Goal: Task Accomplishment & Management: Complete application form

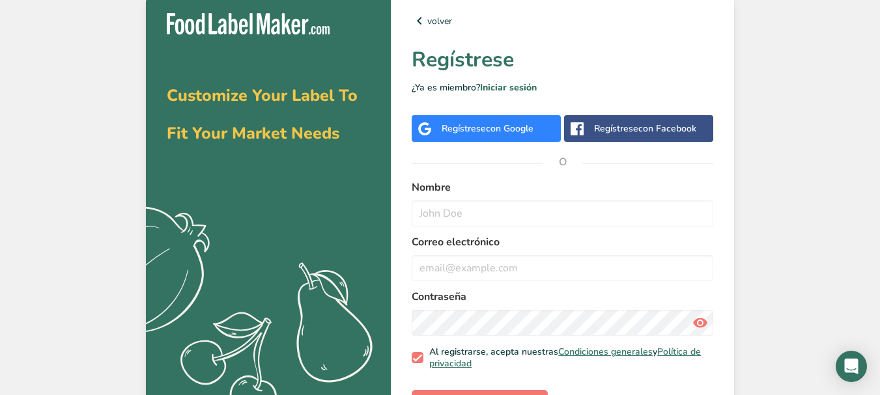
scroll to position [42, 0]
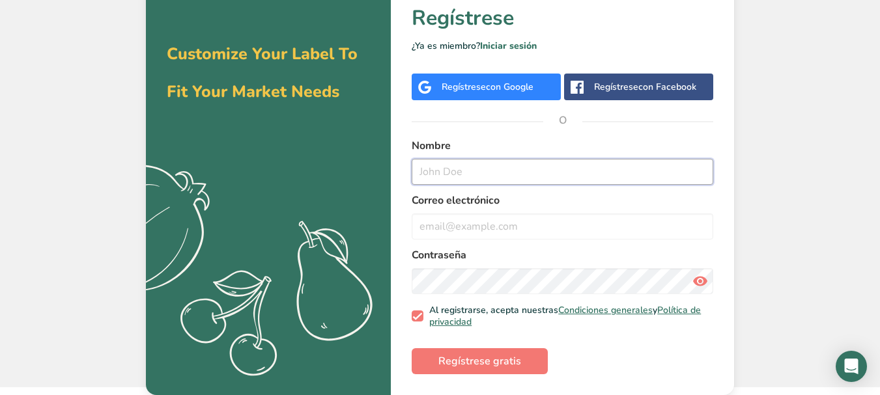
click at [476, 167] on input "text" at bounding box center [563, 172] width 302 height 26
type input "Raul Sotelo"
click at [453, 215] on input "email" at bounding box center [563, 227] width 302 height 26
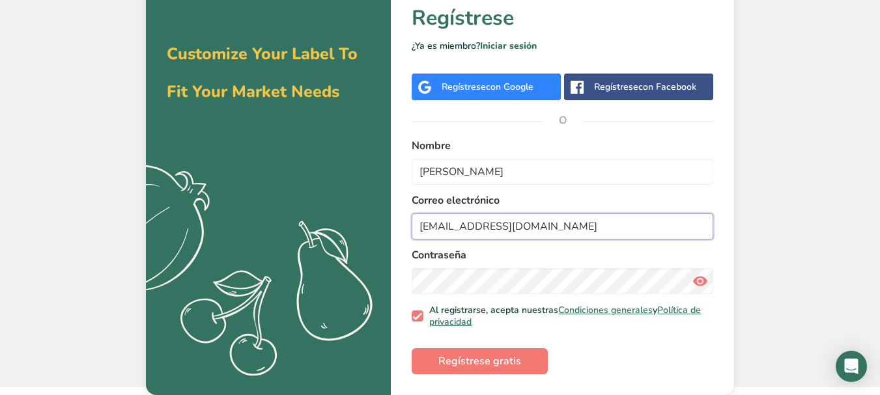
type input "raulsome2004@gmail.com"
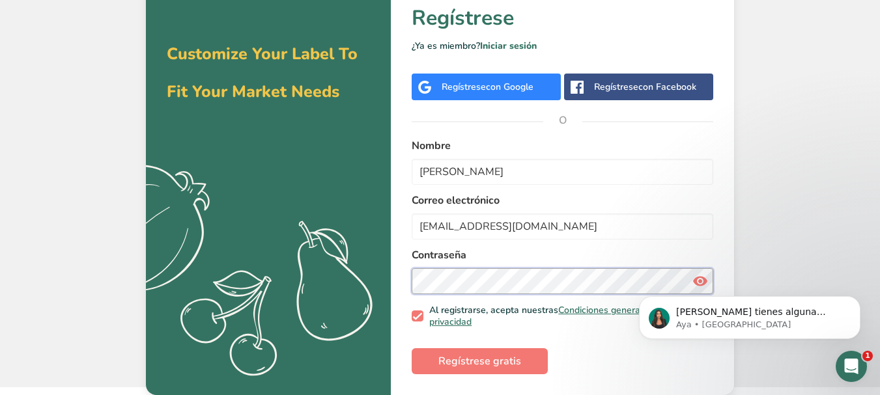
scroll to position [0, 0]
click at [453, 353] on button "Regístrese gratis" at bounding box center [480, 362] width 136 height 26
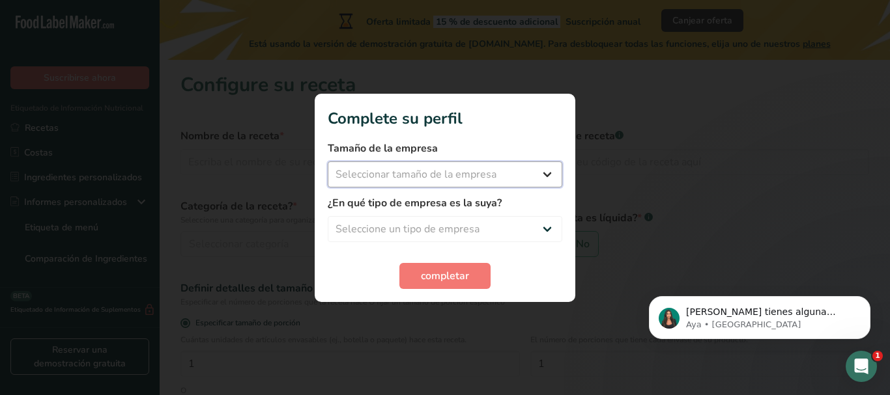
click at [457, 171] on select "Seleccionar tamaño de la empresa Menos de 10 empleados De 10 a 50 empleados De …" at bounding box center [445, 175] width 235 height 26
select select "2"
click at [328, 162] on select "Seleccionar tamaño de la empresa Menos de 10 empleados De 10 a 50 empleados De …" at bounding box center [445, 175] width 235 height 26
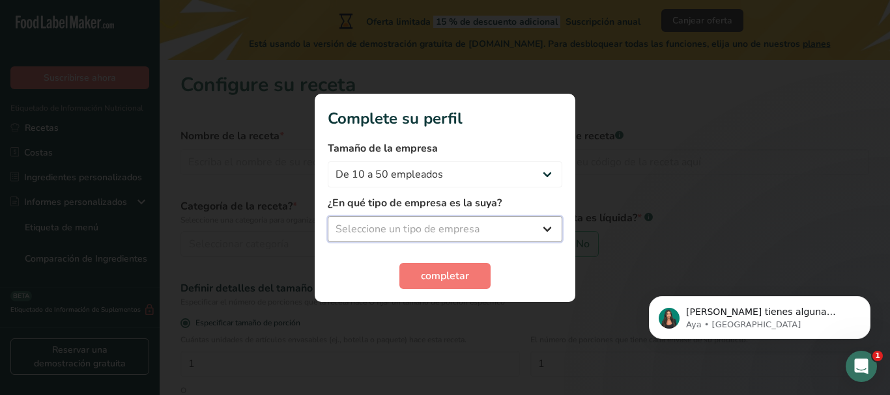
click at [444, 224] on select "Seleccione un tipo de empresa Fabricante de alimentos envasados Restaurante y c…" at bounding box center [445, 229] width 235 height 26
select select "1"
click at [328, 216] on select "Seleccione un tipo de empresa Fabricante de alimentos envasados Restaurante y c…" at bounding box center [445, 229] width 235 height 26
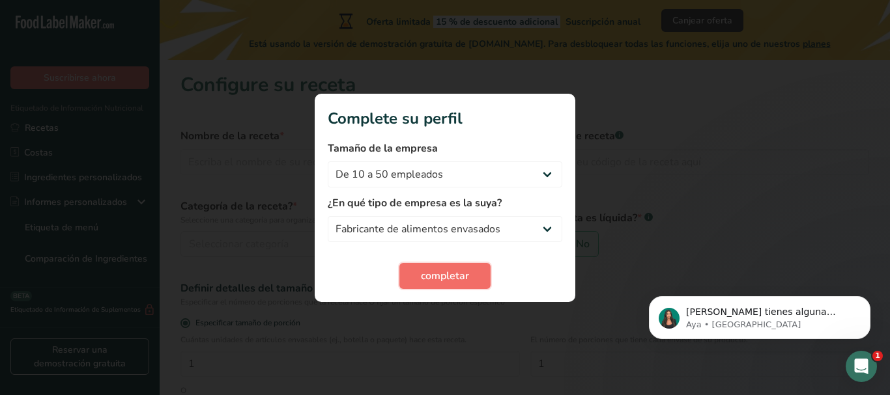
click at [420, 267] on button "completar" at bounding box center [444, 276] width 91 height 26
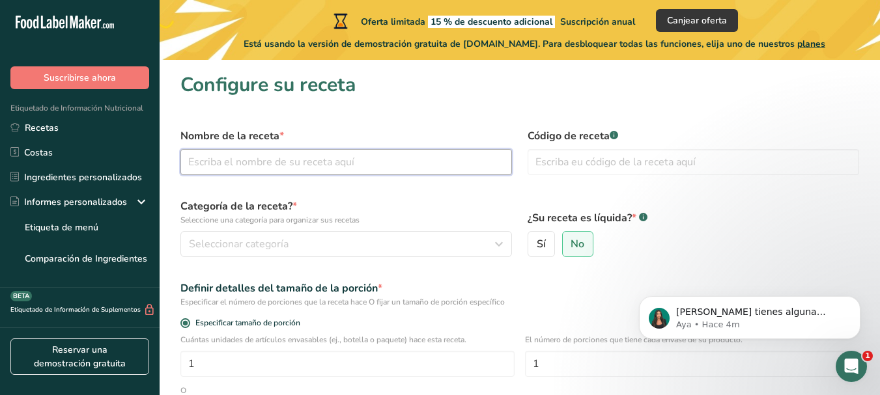
click at [270, 154] on input "text" at bounding box center [346, 162] width 332 height 26
type input "machaca 4 ases"
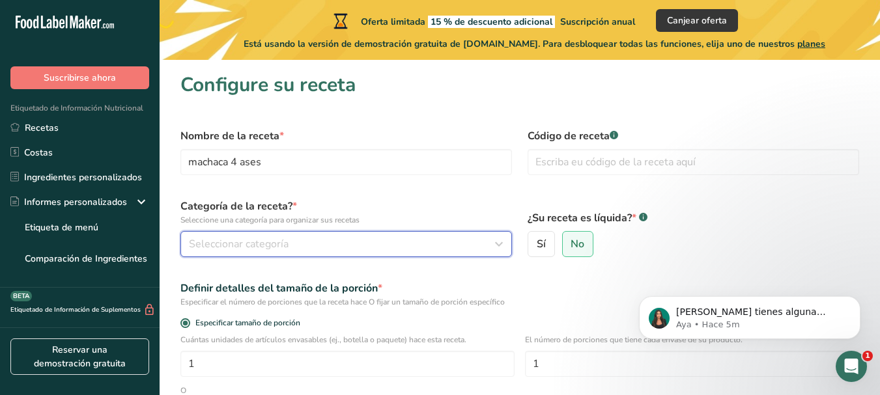
click at [500, 242] on icon "button" at bounding box center [499, 244] width 16 height 23
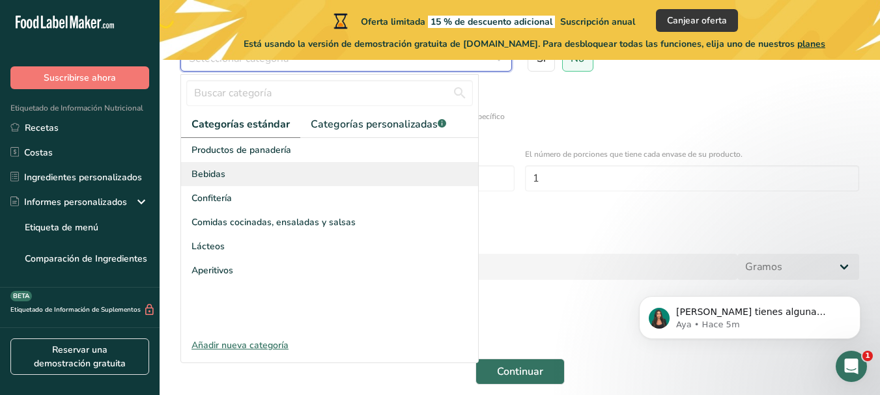
scroll to position [187, 0]
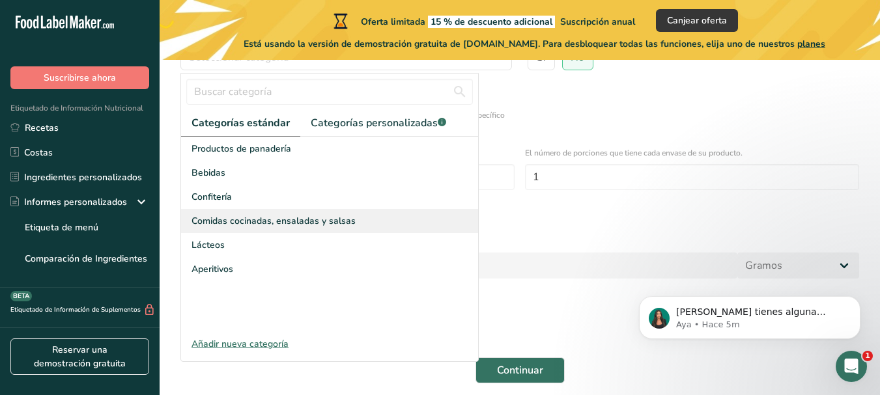
click at [274, 214] on div "Comidas cocinadas, ensaladas y salsas" at bounding box center [329, 221] width 297 height 24
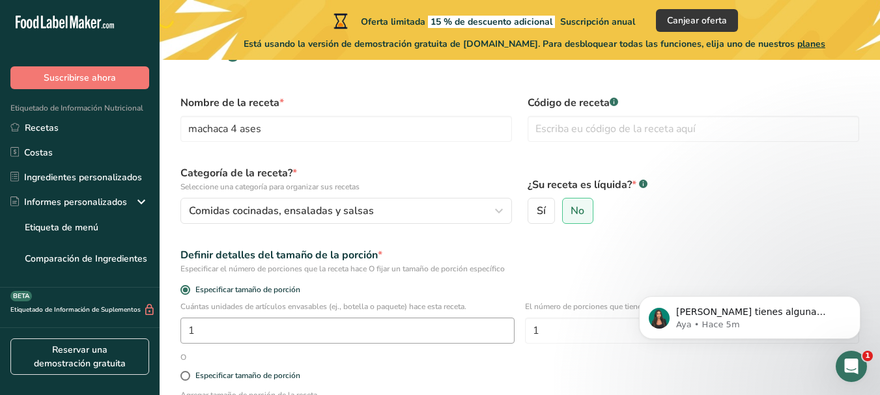
scroll to position [18, 0]
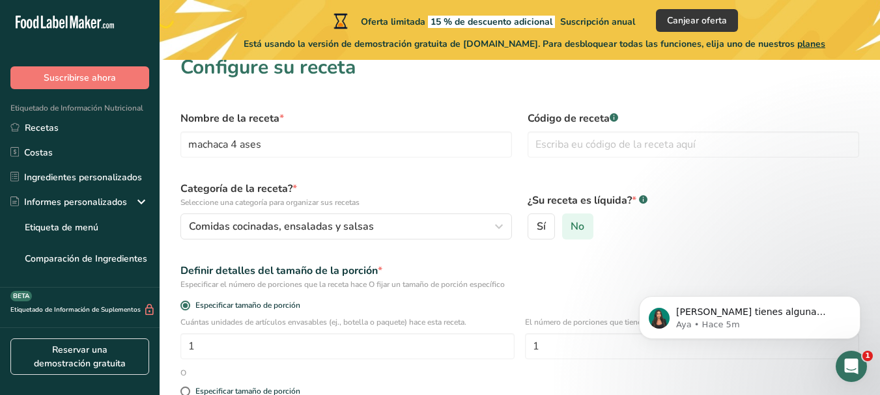
click at [582, 225] on span "No" at bounding box center [578, 226] width 14 height 13
click at [571, 225] on input "No" at bounding box center [567, 227] width 8 height 8
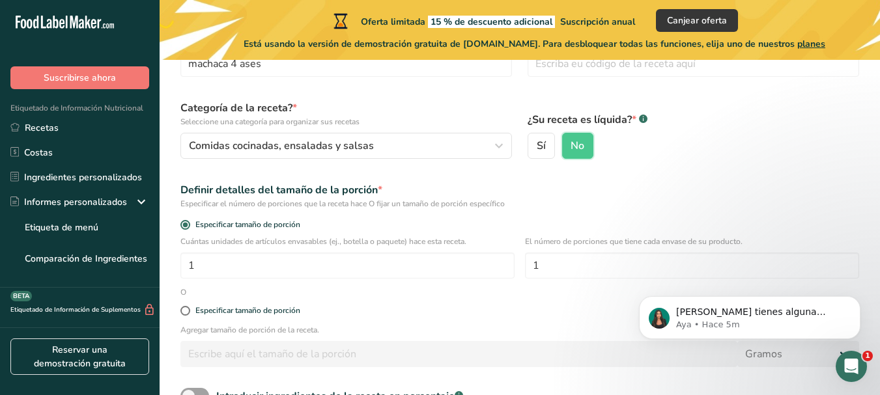
scroll to position [113, 0]
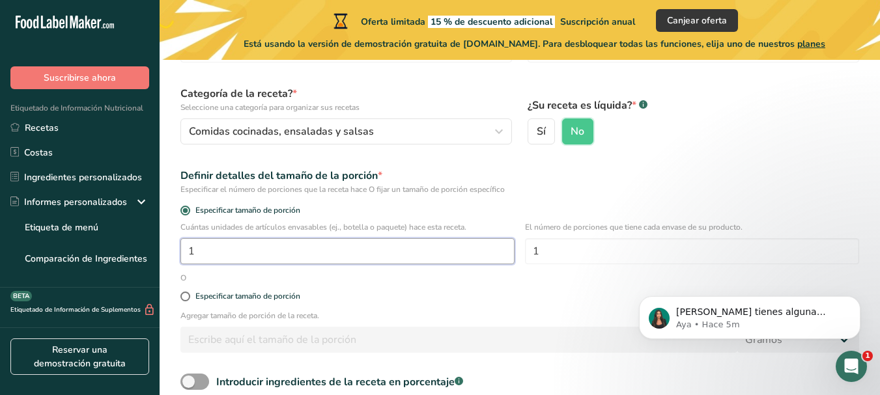
click at [278, 255] on input "1" at bounding box center [347, 251] width 334 height 26
type input "100"
click at [186, 299] on span at bounding box center [185, 297] width 10 height 10
click at [186, 299] on input "Especificar tamaño de porción" at bounding box center [184, 297] width 8 height 8
radio input "true"
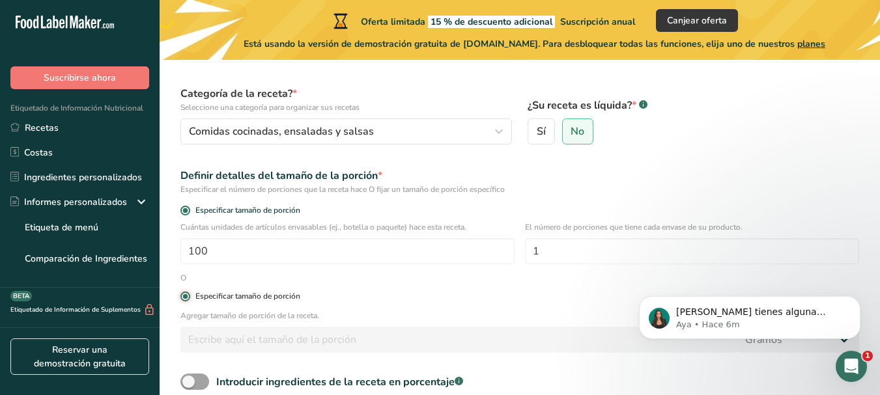
radio input "false"
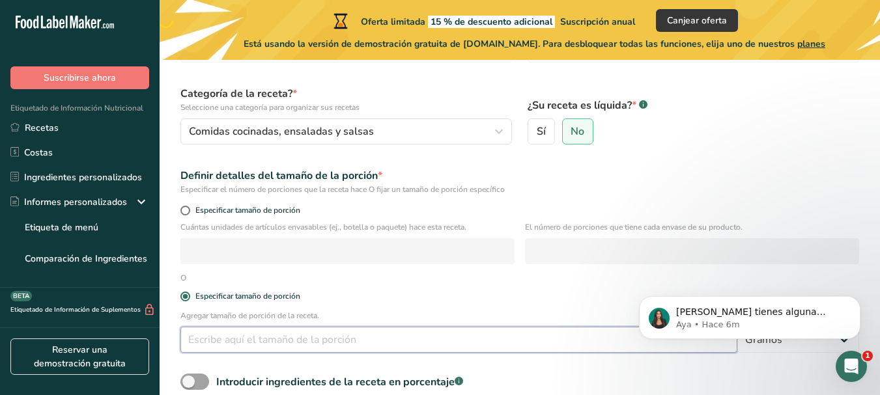
click at [235, 338] on input "number" at bounding box center [458, 340] width 557 height 26
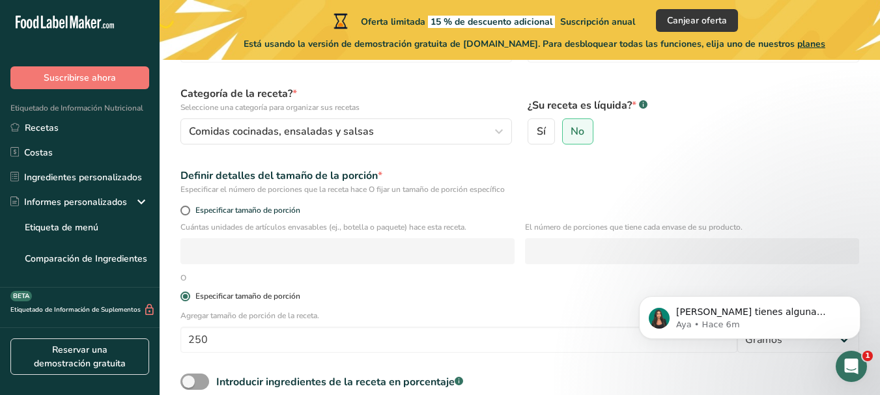
click at [182, 295] on span at bounding box center [185, 297] width 10 height 10
click at [182, 295] on input "Especificar tamaño de porción" at bounding box center [184, 297] width 8 height 8
click at [186, 297] on span at bounding box center [185, 297] width 10 height 10
click at [186, 297] on input "Especificar tamaño de porción" at bounding box center [184, 297] width 8 height 8
click at [186, 297] on span at bounding box center [185, 297] width 10 height 10
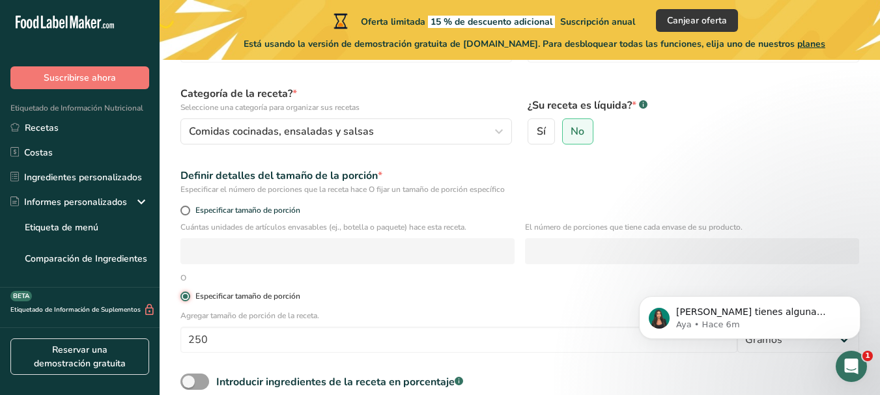
click at [186, 297] on input "Especificar tamaño de porción" at bounding box center [184, 297] width 8 height 8
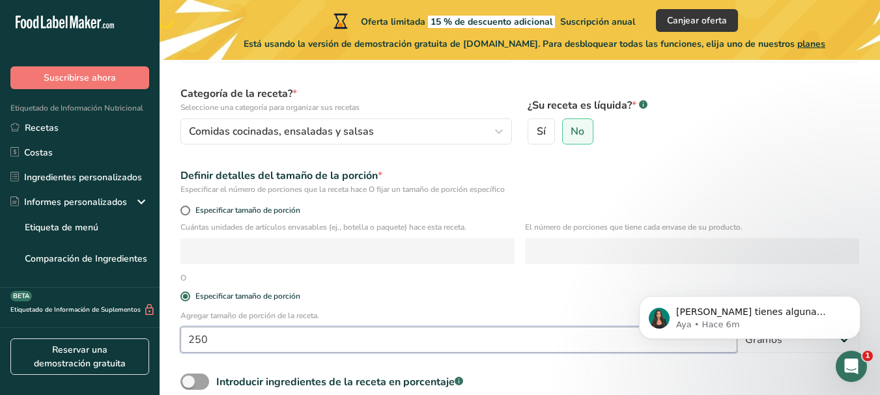
click at [220, 339] on input "250" at bounding box center [458, 340] width 557 height 26
type input "2"
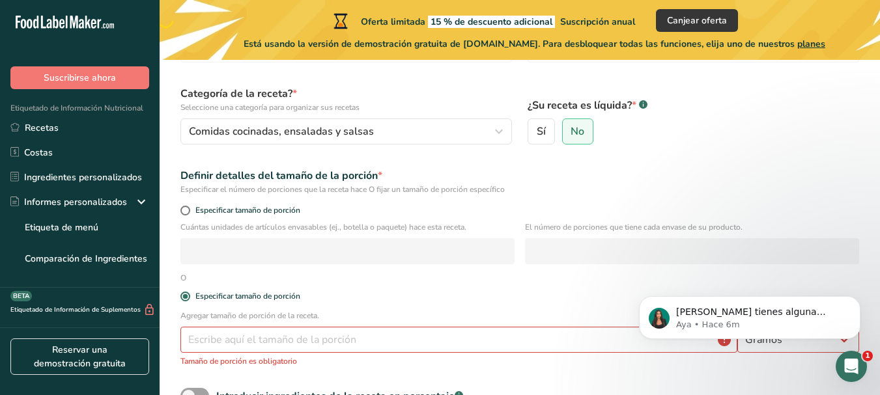
click at [184, 277] on div "O" at bounding box center [183, 278] width 21 height 12
click at [184, 298] on span at bounding box center [185, 297] width 10 height 10
click at [184, 298] on input "Especificar tamaño de porción" at bounding box center [184, 297] width 8 height 8
click at [184, 298] on span at bounding box center [185, 297] width 10 height 10
click at [184, 298] on input "Especificar tamaño de porción" at bounding box center [184, 297] width 8 height 8
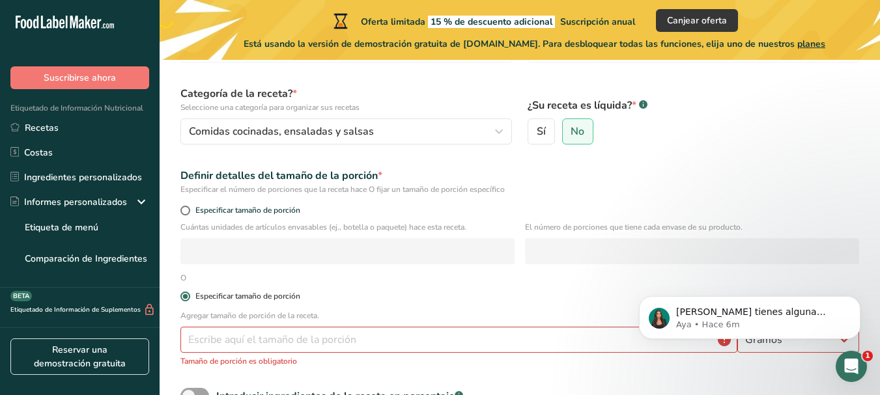
click at [184, 298] on span at bounding box center [185, 297] width 10 height 10
click at [184, 298] on input "Especificar tamaño de porción" at bounding box center [184, 297] width 8 height 8
click at [184, 298] on span at bounding box center [185, 297] width 10 height 10
click at [184, 298] on input "Especificar tamaño de porción" at bounding box center [184, 297] width 8 height 8
click at [184, 298] on span at bounding box center [185, 297] width 10 height 10
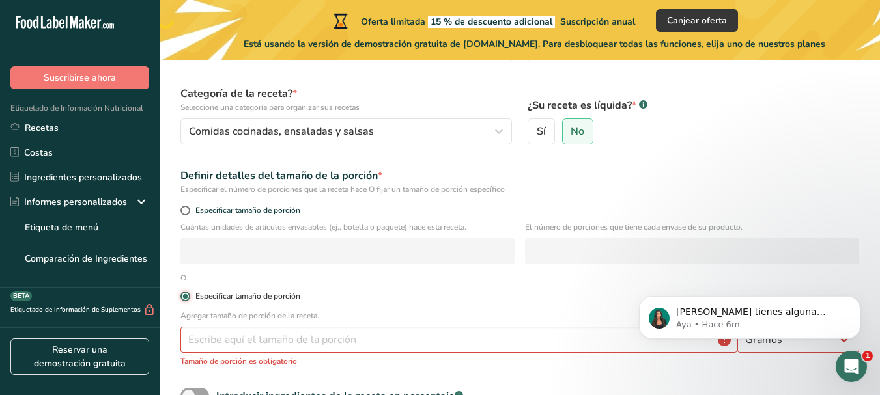
click at [184, 298] on input "Especificar tamaño de porción" at bounding box center [184, 297] width 8 height 8
click at [184, 298] on span at bounding box center [185, 297] width 10 height 10
click at [184, 298] on input "Especificar tamaño de porción" at bounding box center [184, 297] width 8 height 8
click at [210, 330] on input "number" at bounding box center [458, 340] width 557 height 26
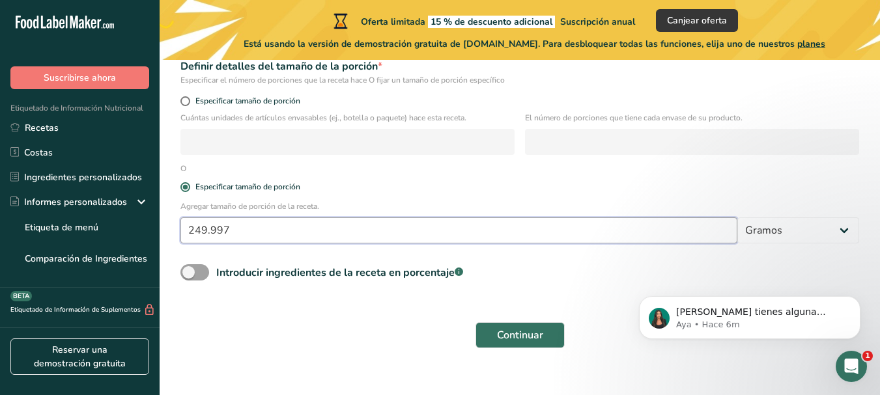
scroll to position [238, 0]
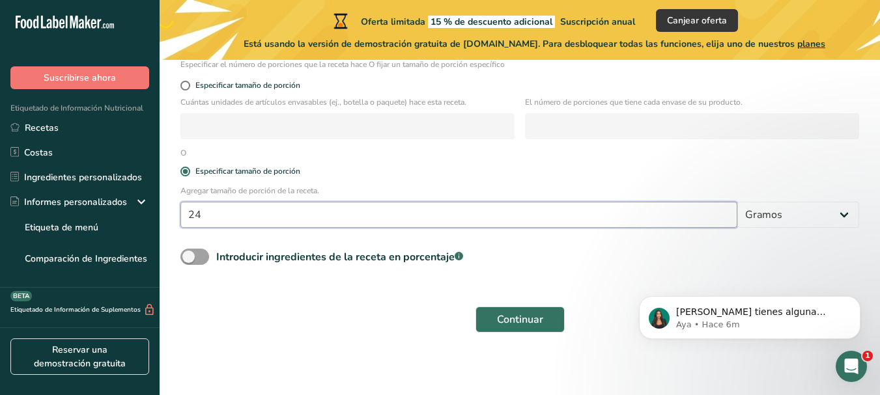
type input "2"
type input "250"
click at [498, 309] on button "Continuar" at bounding box center [520, 320] width 89 height 26
click at [502, 309] on button "Continuar" at bounding box center [520, 320] width 89 height 26
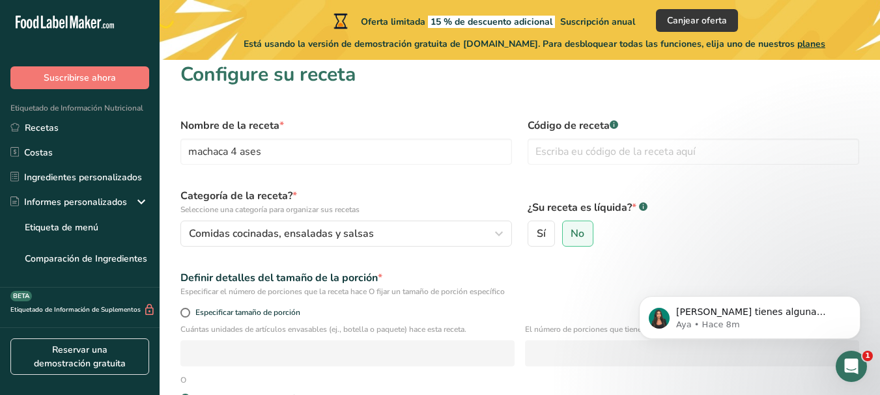
scroll to position [0, 0]
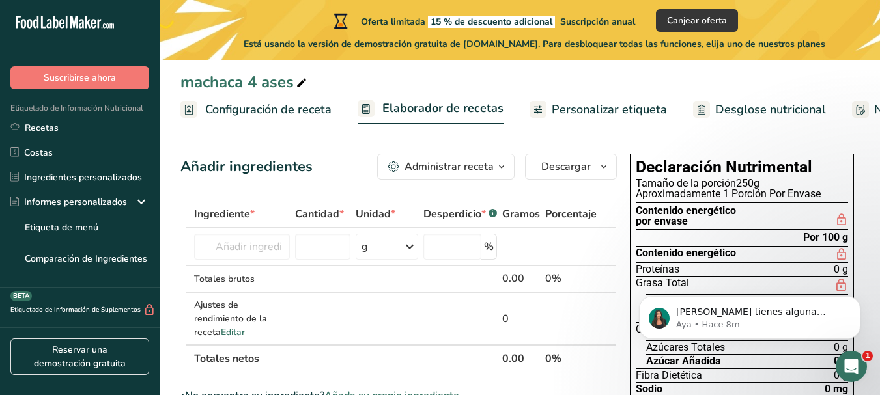
drag, startPoint x: 280, startPoint y: 188, endPoint x: 190, endPoint y: 193, distance: 90.1
click at [263, 248] on input "text" at bounding box center [242, 247] width 96 height 26
click at [261, 242] on input "text" at bounding box center [242, 247] width 96 height 26
drag, startPoint x: 261, startPoint y: 242, endPoint x: 281, endPoint y: 249, distance: 20.8
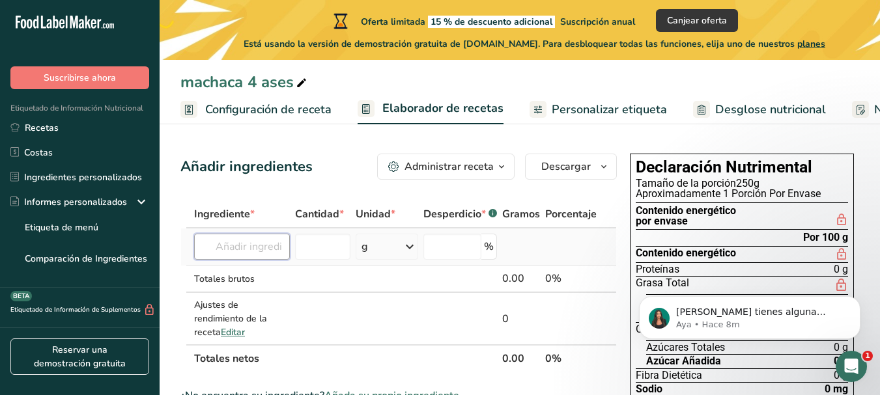
click at [281, 249] on input "text" at bounding box center [242, 247] width 96 height 26
drag, startPoint x: 239, startPoint y: 246, endPoint x: 259, endPoint y: 255, distance: 21.9
click at [259, 255] on input "carne de pierna de cerdo" at bounding box center [242, 247] width 96 height 26
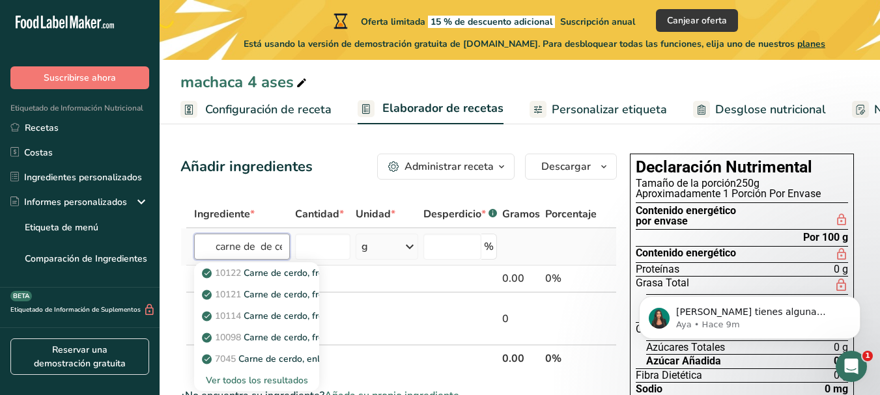
click at [259, 255] on input "carne de de cerdo" at bounding box center [242, 247] width 96 height 26
type input "carne de cerdo"
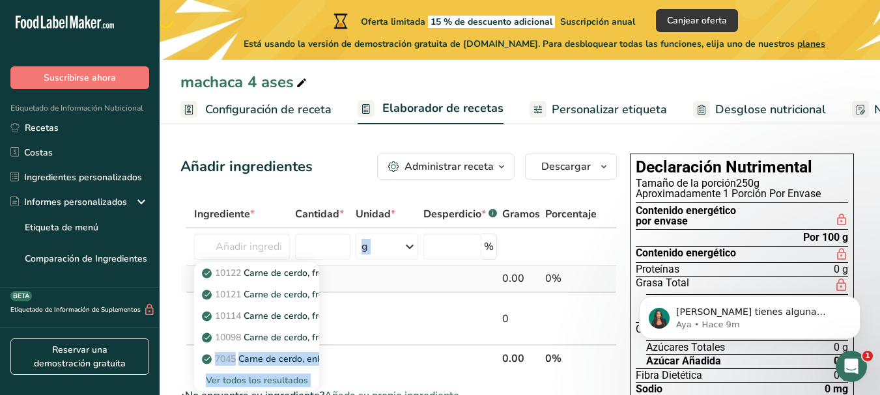
drag, startPoint x: 276, startPoint y: 335, endPoint x: 420, endPoint y: 281, distance: 153.8
click at [419, 283] on tbody "10122 Carne de cerdo, fresca, variedad de carnes y subproductos, lengua, cocida…" at bounding box center [398, 287] width 435 height 116
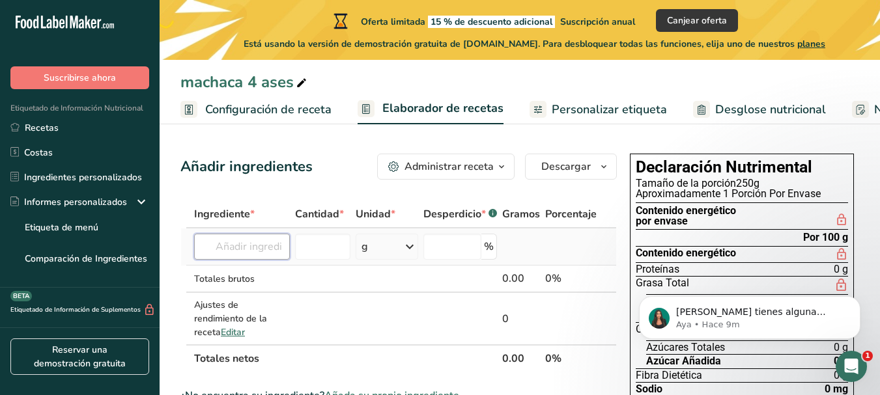
click at [242, 251] on input "text" at bounding box center [242, 247] width 96 height 26
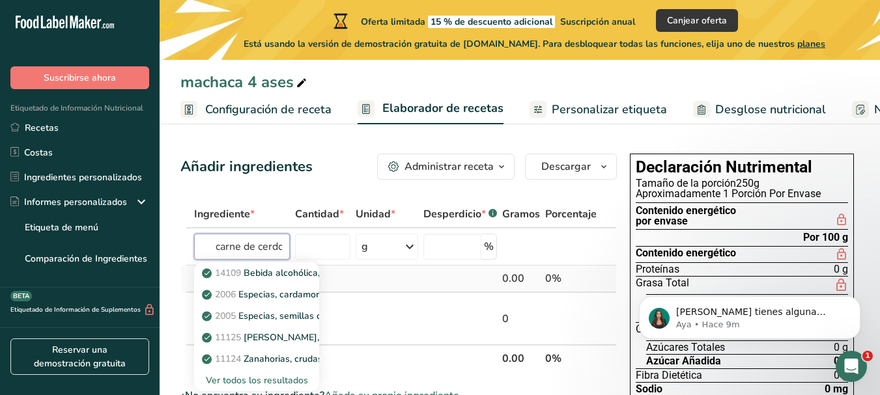
scroll to position [0, 1]
type input "carne de cerdo"
click at [348, 250] on input "number" at bounding box center [322, 247] width 55 height 26
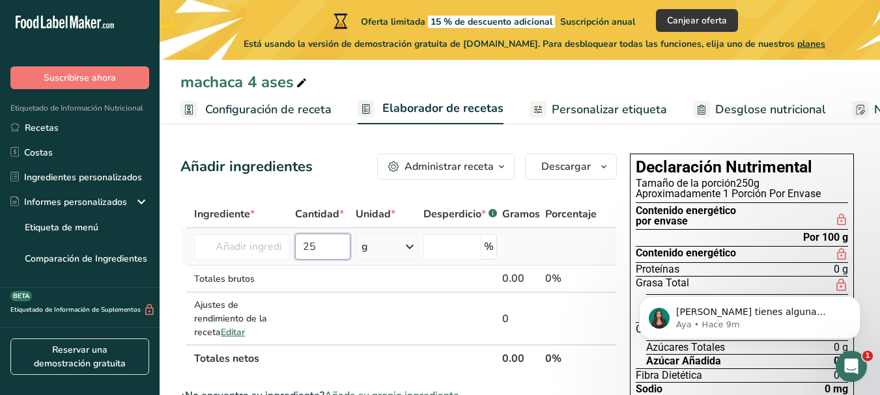
type input "25"
click at [405, 238] on icon at bounding box center [410, 246] width 16 height 23
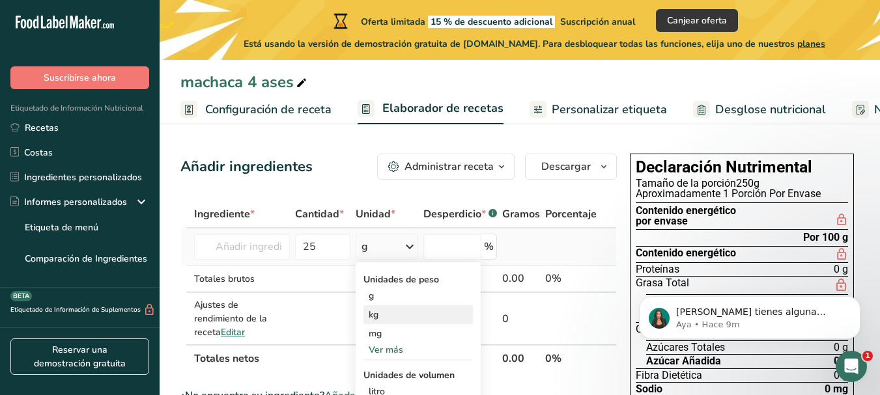
click at [401, 311] on div "kg" at bounding box center [418, 315] width 109 height 19
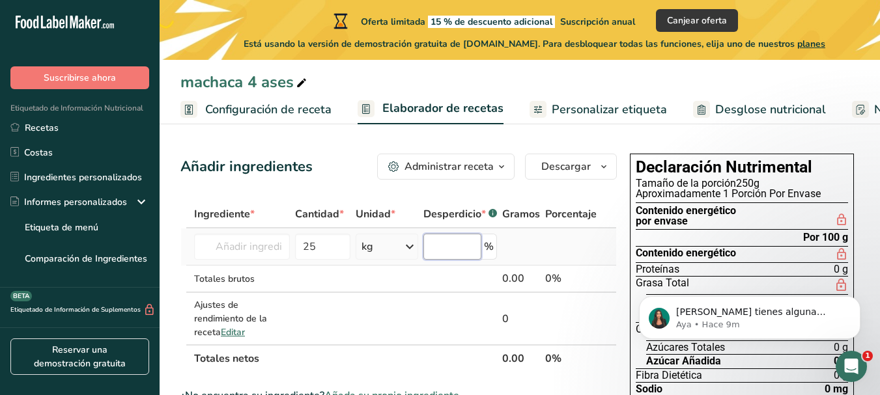
click at [442, 242] on input "number" at bounding box center [452, 247] width 58 height 26
type input "1"
type input "5"
click at [427, 274] on td at bounding box center [460, 279] width 79 height 27
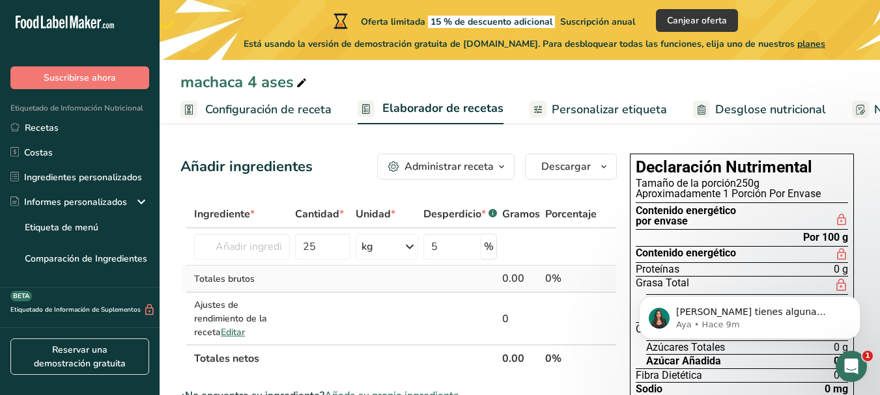
click at [508, 278] on div "0.00" at bounding box center [521, 279] width 38 height 16
click at [511, 279] on div "0.00" at bounding box center [521, 279] width 38 height 16
click at [235, 257] on input "text" at bounding box center [242, 247] width 96 height 26
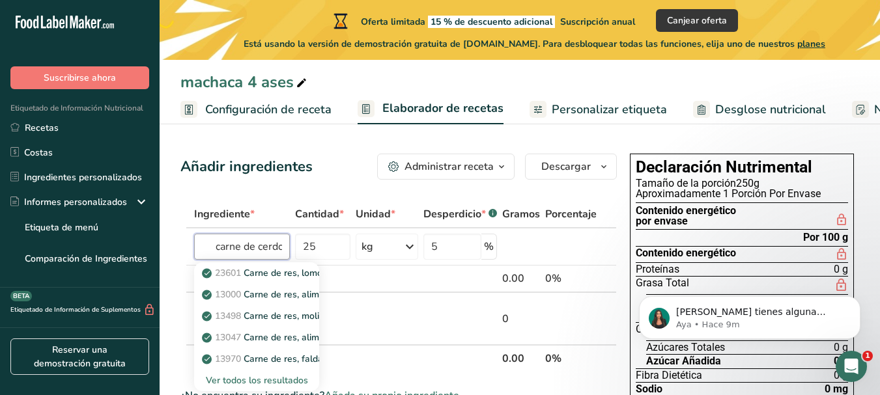
scroll to position [0, 1]
type input "carne de cerdo"
click at [258, 275] on p "10122 Carne de cerdo, fresca, variedad de carnes y subproductos, lengua, cocida…" at bounding box center [416, 273] width 423 height 14
type input "Pork, fresh, variety meats and by-products, tongue, cooked, braised"
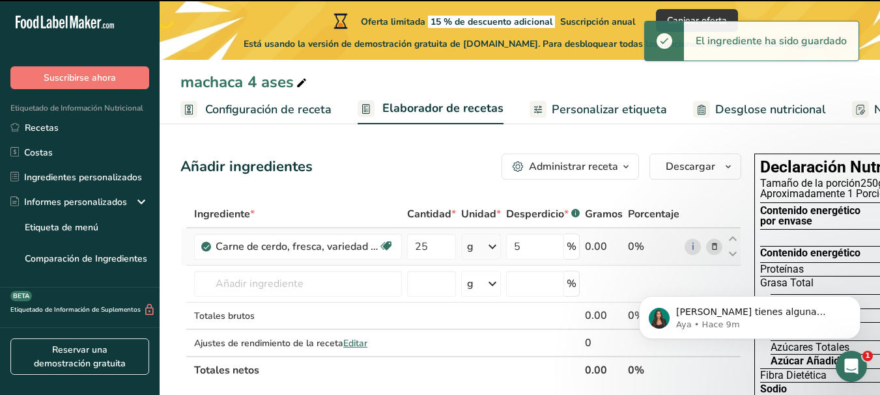
type input "0"
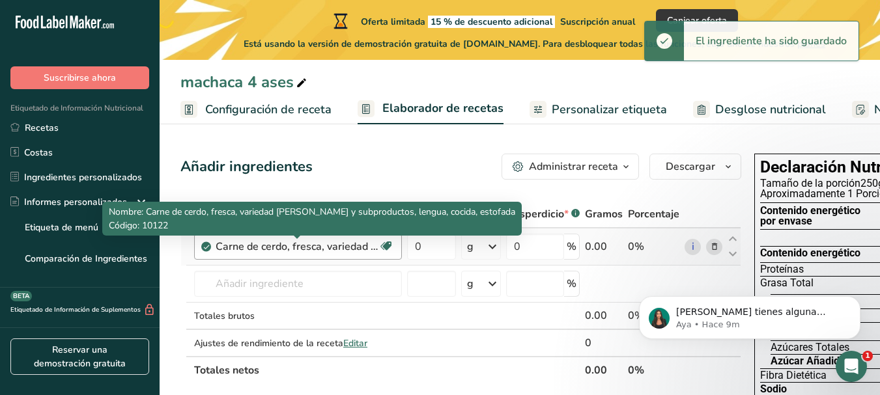
click at [354, 246] on div "Carne de cerdo, fresca, variedad de carnes y subproductos, lengua, cocida, esto…" at bounding box center [297, 247] width 163 height 16
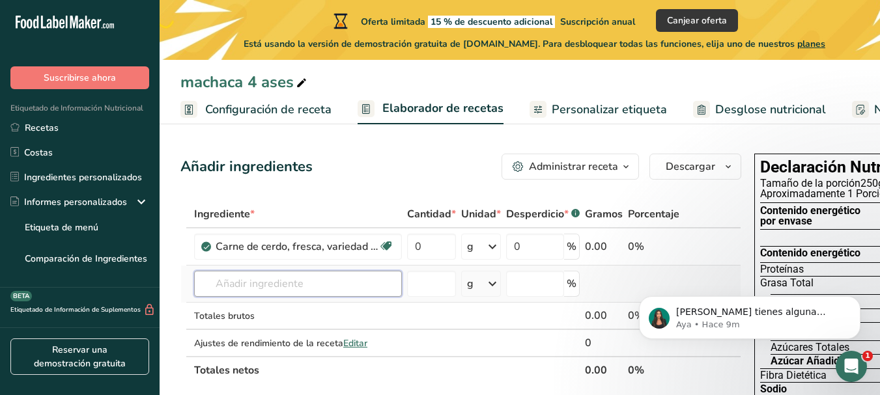
click at [332, 276] on input "text" at bounding box center [298, 284] width 208 height 26
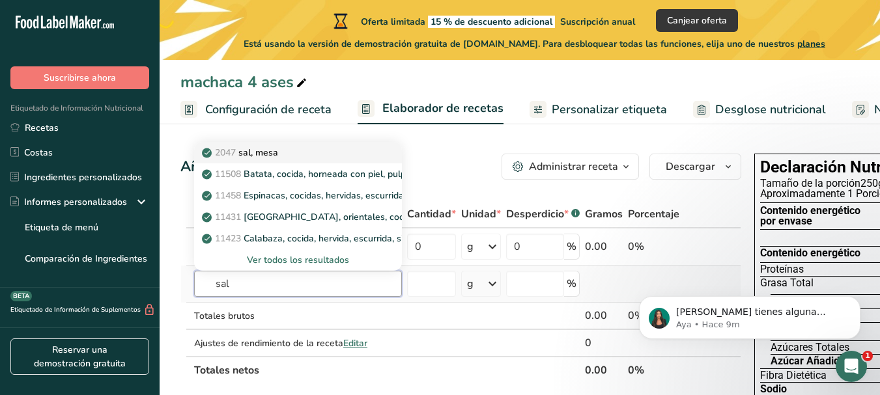
type input "sal"
click at [304, 154] on div "2047 sal, mesa" at bounding box center [288, 153] width 166 height 14
type input "Salt, table"
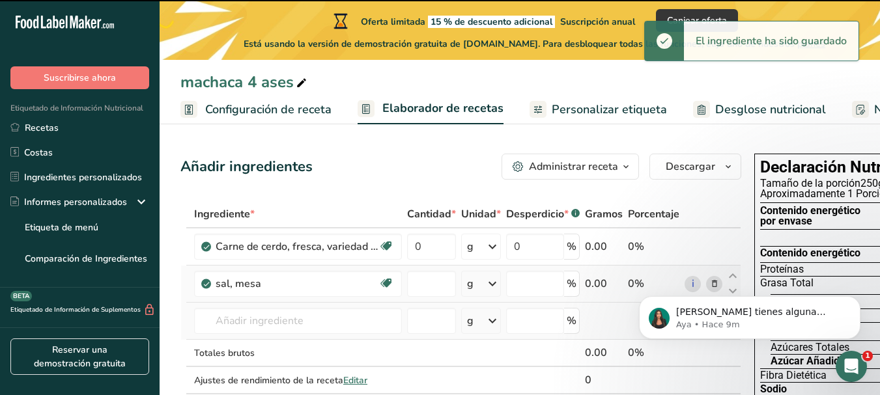
type input "0"
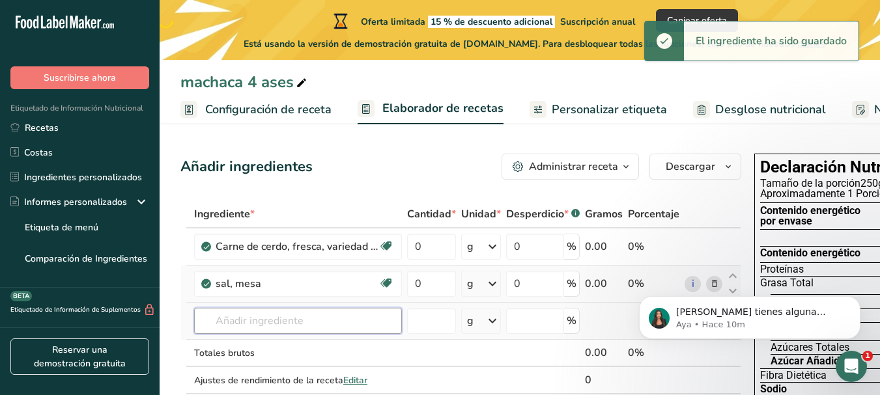
click at [270, 323] on input "text" at bounding box center [298, 321] width 208 height 26
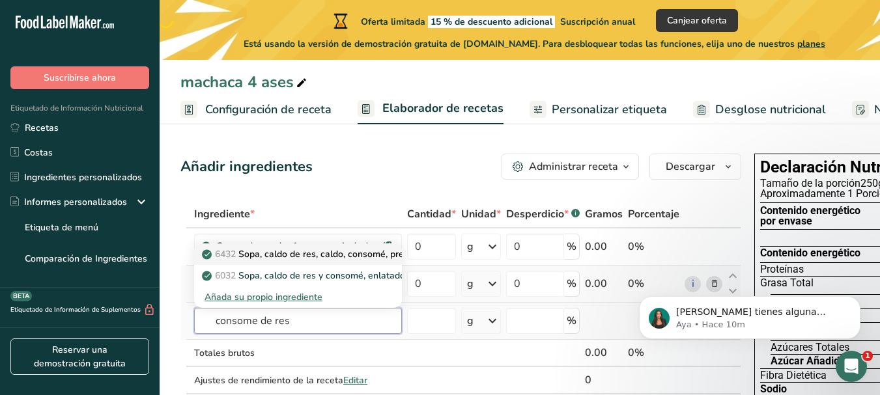
type input "consome de res"
click at [356, 252] on p "6432 Sopa, caldo de res, caldo, consomé, preparado con igual volumen de agua" at bounding box center [377, 255] width 344 height 14
type input "Soup, beef broth, bouillon, consomme, prepared with equal volume water"
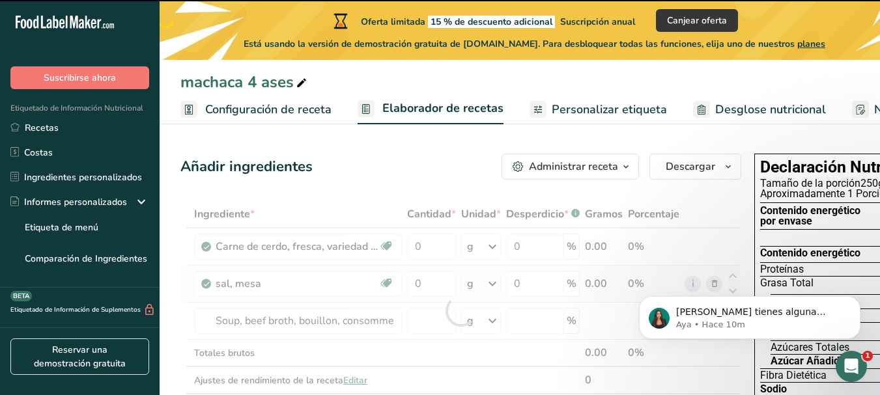
type input "0"
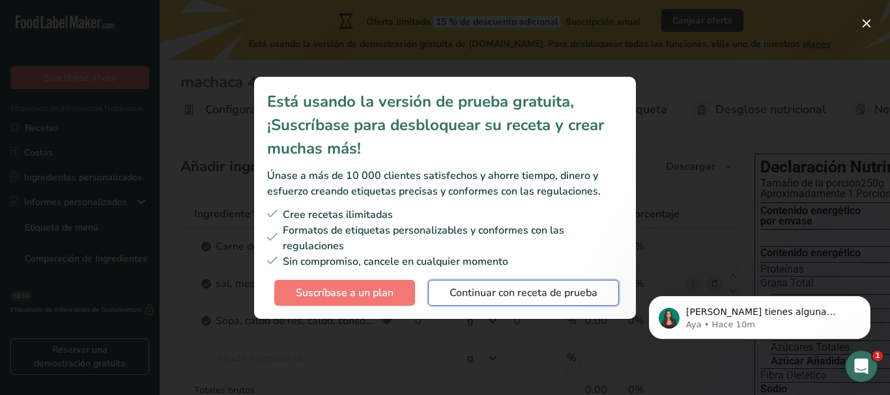
click at [537, 293] on span "Continuar con receta de prueba" at bounding box center [524, 293] width 148 height 16
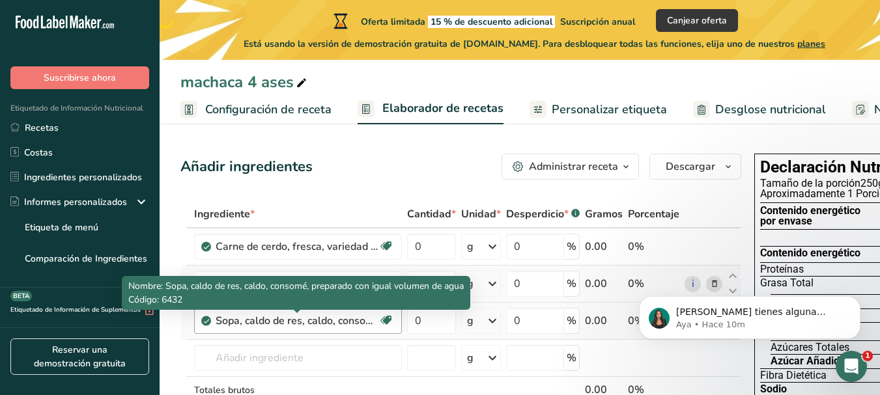
click at [352, 320] on div "Sopa, caldo de res, caldo, consomé, preparado con igual volumen de agua" at bounding box center [297, 321] width 163 height 16
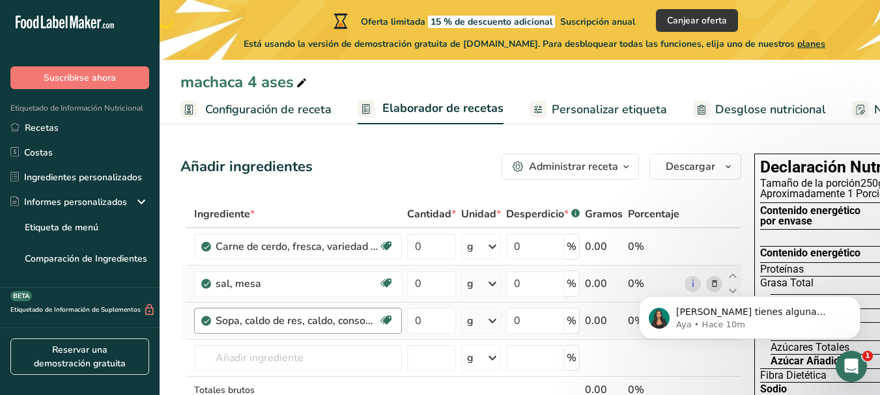
click at [367, 324] on div "Sopa, caldo de res, caldo, consomé, preparado con igual volumen de agua" at bounding box center [297, 321] width 163 height 16
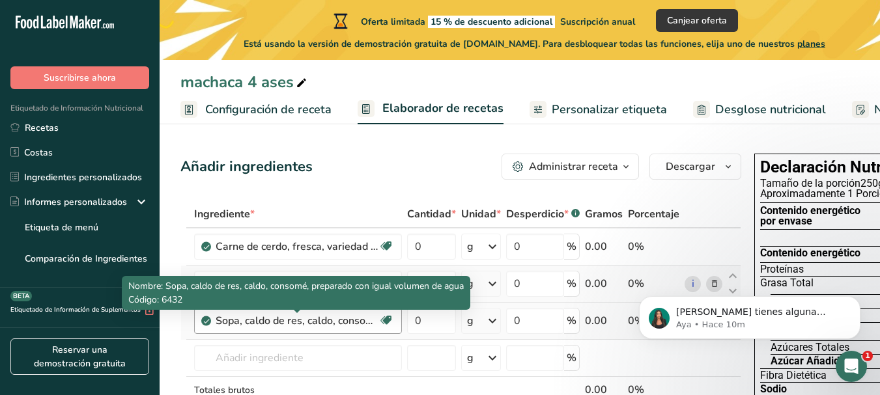
click at [366, 324] on div "Sopa, caldo de res, caldo, consomé, preparado con igual volumen de agua" at bounding box center [297, 321] width 163 height 16
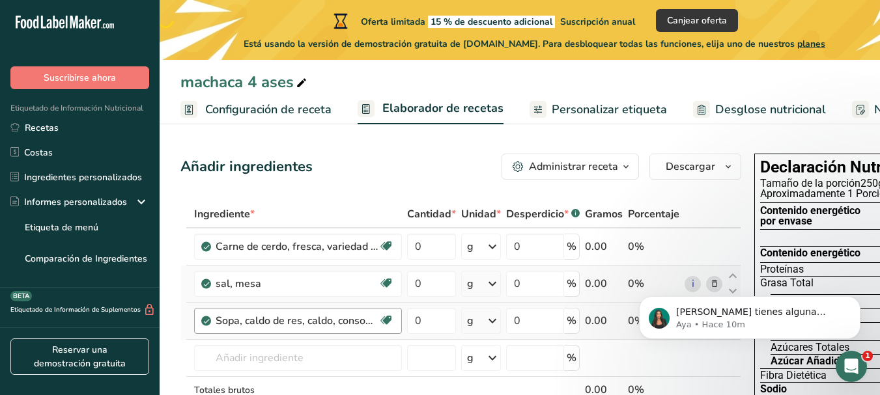
click at [367, 324] on div "Sopa, caldo de res, caldo, consomé, preparado con igual volumen de agua" at bounding box center [297, 321] width 163 height 16
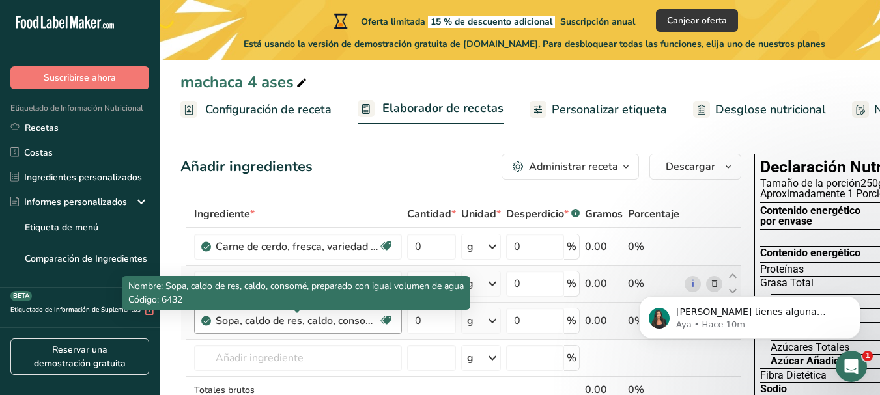
click at [367, 324] on div "Sopa, caldo de res, caldo, consomé, preparado con igual volumen de agua" at bounding box center [297, 321] width 163 height 16
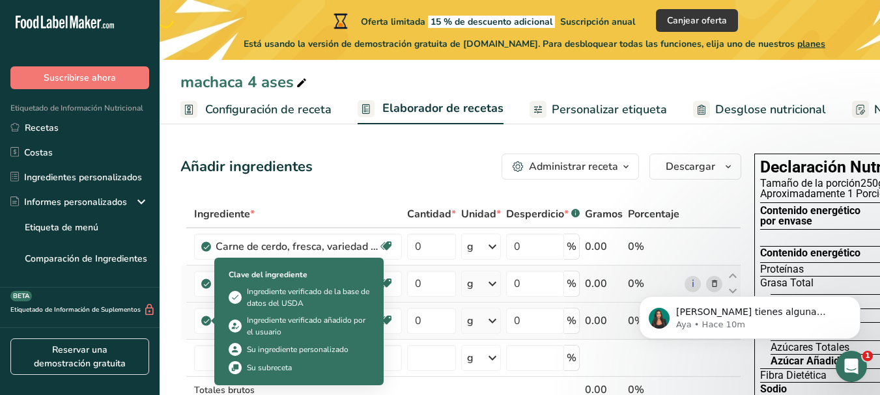
click at [203, 324] on icon at bounding box center [207, 321] width 8 height 12
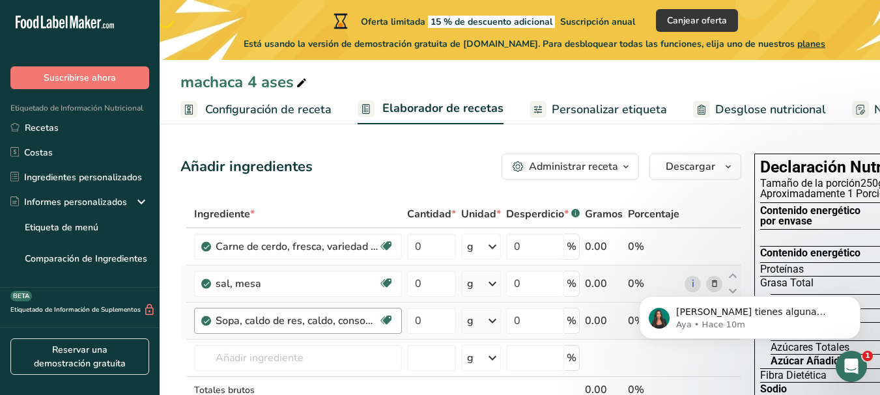
click at [212, 322] on div "Sopa, caldo de res, caldo, consomé, preparado con igual volumen de agua Libre d…" at bounding box center [298, 321] width 208 height 26
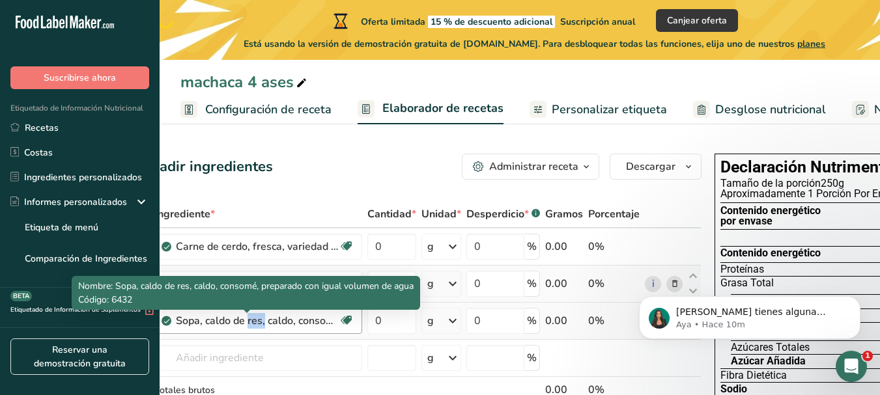
scroll to position [0, 24]
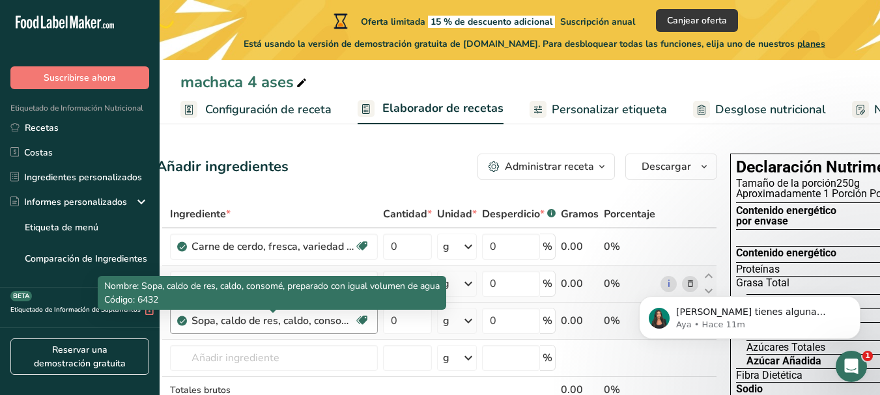
drag, startPoint x: 255, startPoint y: 327, endPoint x: 241, endPoint y: 324, distance: 14.6
click at [241, 324] on div "Sopa, caldo de res, caldo, consomé, preparado con igual volumen de agua" at bounding box center [273, 321] width 163 height 16
click at [315, 324] on div "Sopa, caldo de res, caldo, consomé, preparado con igual volumen de agua" at bounding box center [273, 321] width 163 height 16
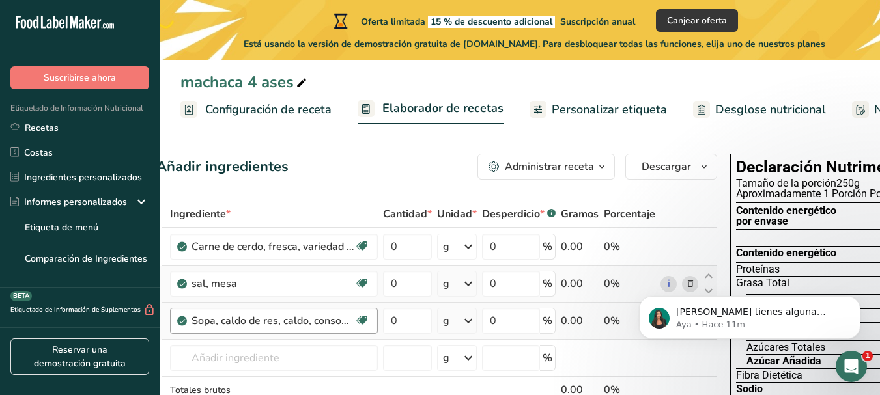
click at [315, 326] on div "Sopa, caldo de res, caldo, consomé, preparado con igual volumen de agua" at bounding box center [273, 321] width 163 height 16
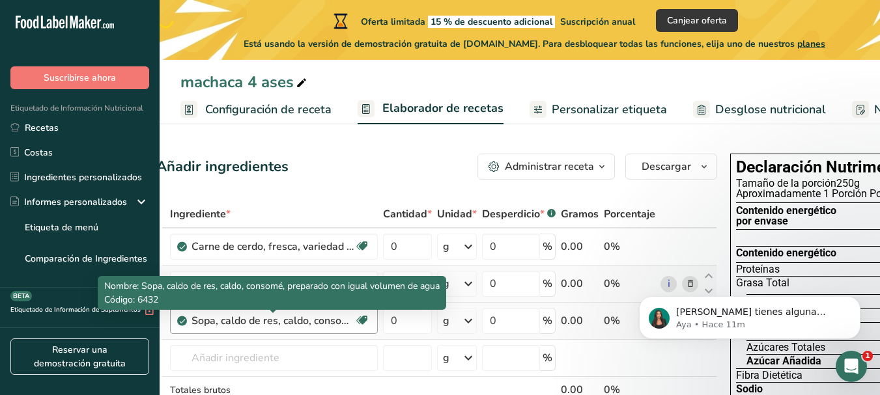
click at [315, 326] on div "Sopa, caldo de res, caldo, consomé, preparado con igual volumen de agua" at bounding box center [273, 321] width 163 height 16
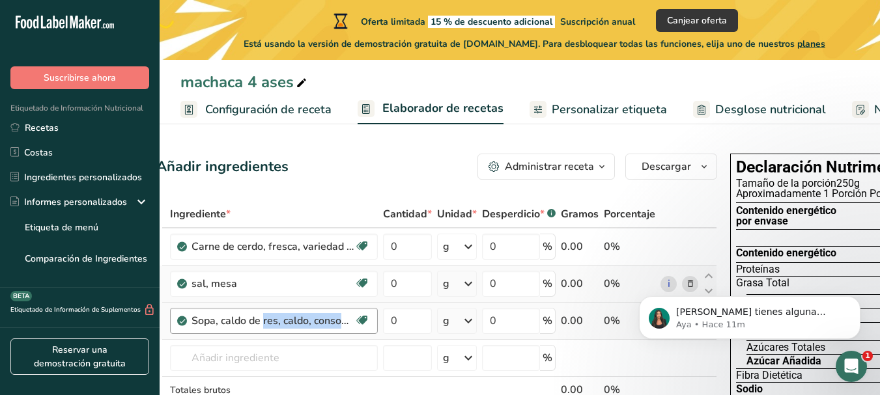
drag, startPoint x: 315, startPoint y: 326, endPoint x: 256, endPoint y: 323, distance: 59.3
click at [256, 323] on div "Sopa, caldo de res, caldo, consomé, preparado con igual volumen de agua" at bounding box center [273, 321] width 163 height 16
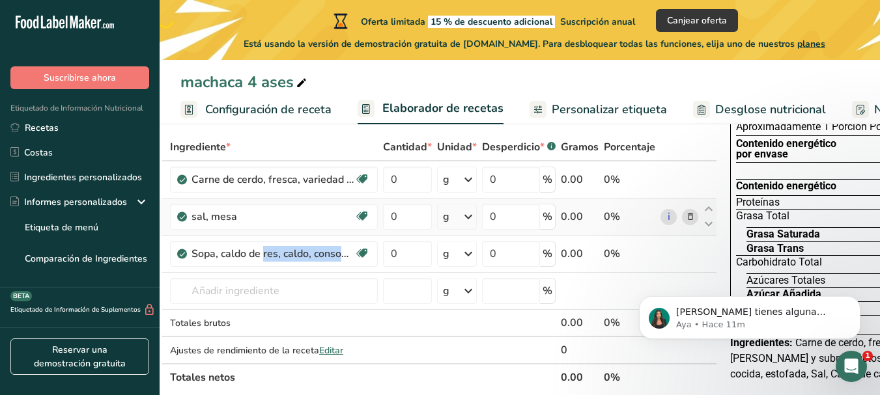
scroll to position [0, 0]
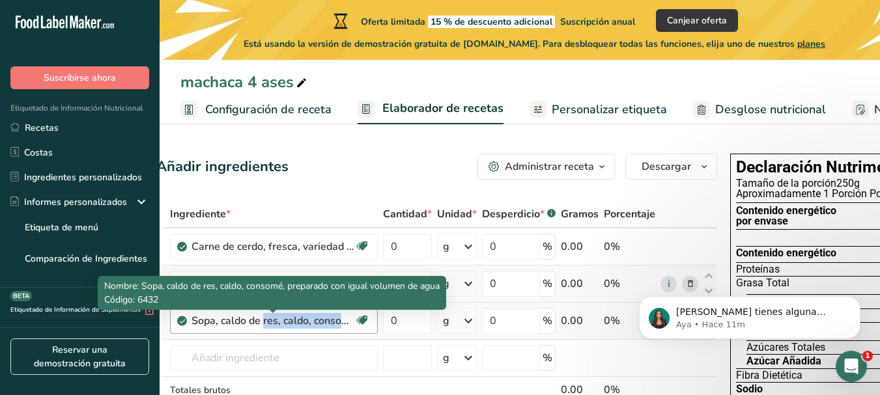
click at [291, 324] on div "Sopa, caldo de res, caldo, consomé, preparado con igual volumen de agua" at bounding box center [273, 321] width 163 height 16
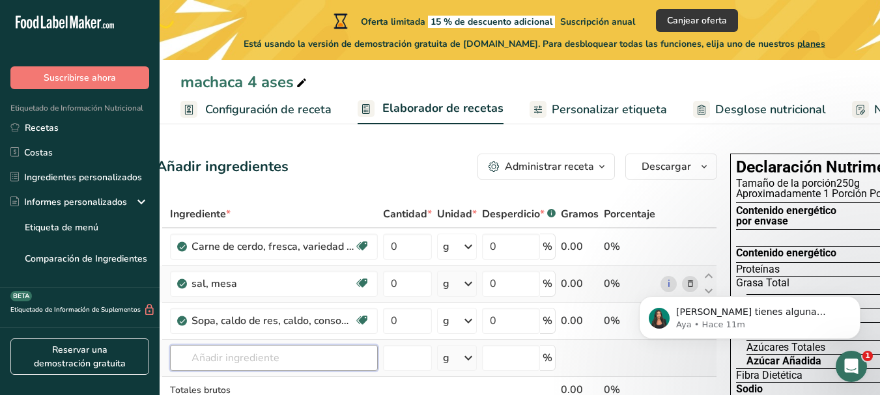
click at [284, 361] on input "text" at bounding box center [274, 358] width 208 height 26
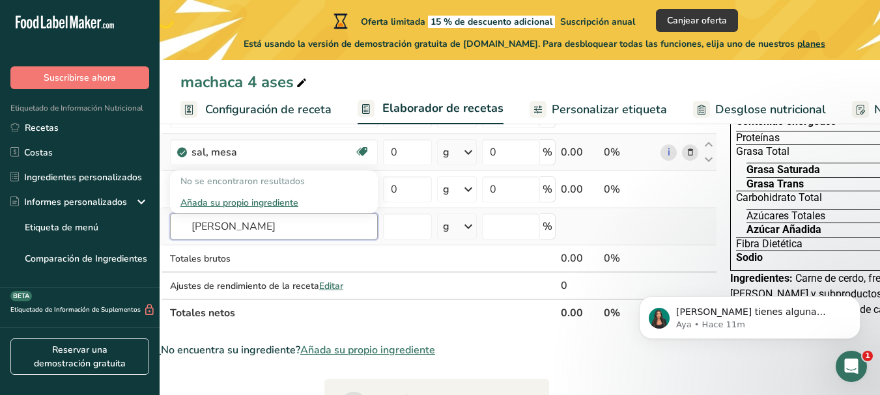
scroll to position [122, 0]
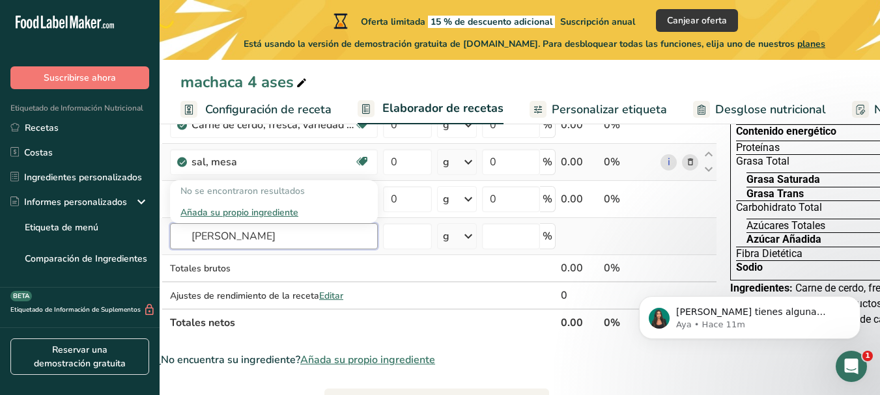
type input "miel de abeja"
click at [281, 214] on div "Añada su propio ingrediente" at bounding box center [273, 213] width 187 height 14
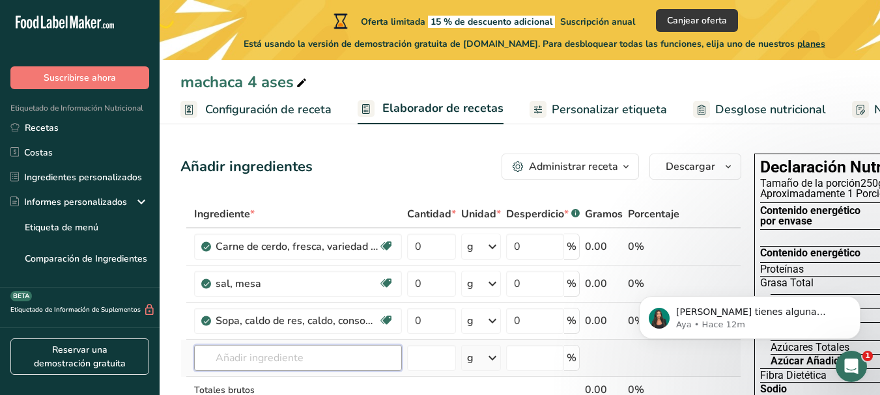
click at [258, 361] on input "text" at bounding box center [298, 358] width 208 height 26
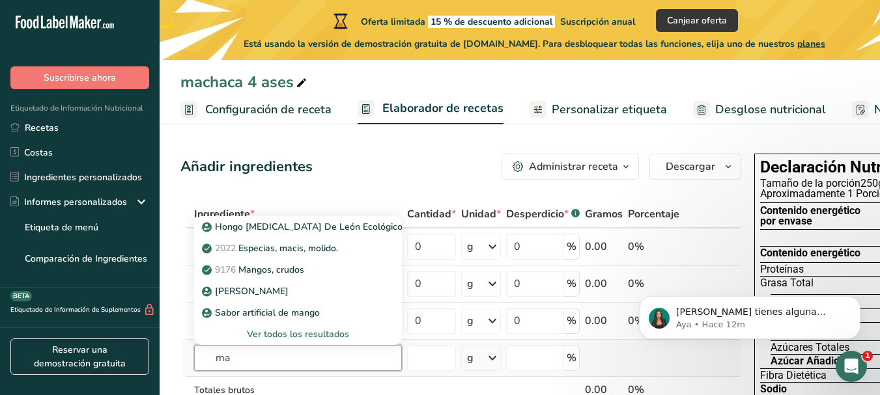
type input "m"
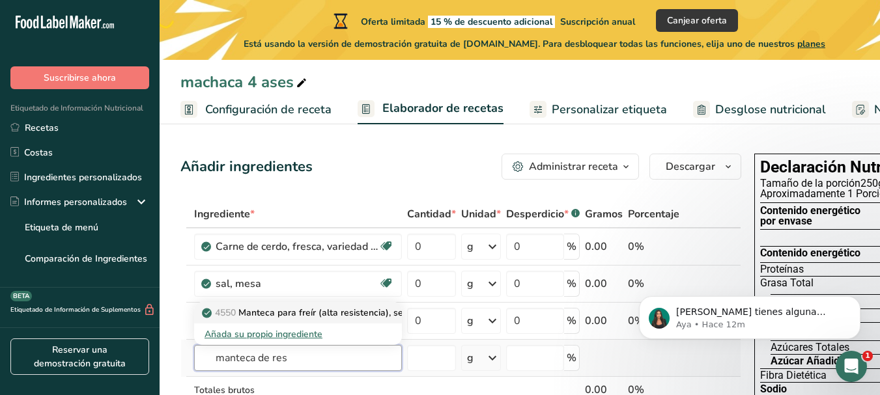
type input "manteca de res"
click at [321, 316] on p "4550 Manteca para freír (alta resistencia), sebo de res y semilla de algodón" at bounding box center [368, 313] width 327 height 14
type input "Shortening frying (heavy duty), beef tallow and cottonseed"
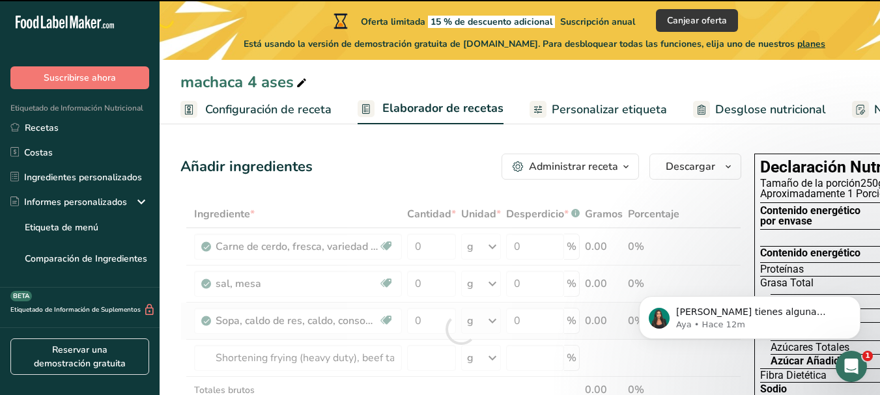
type input "0"
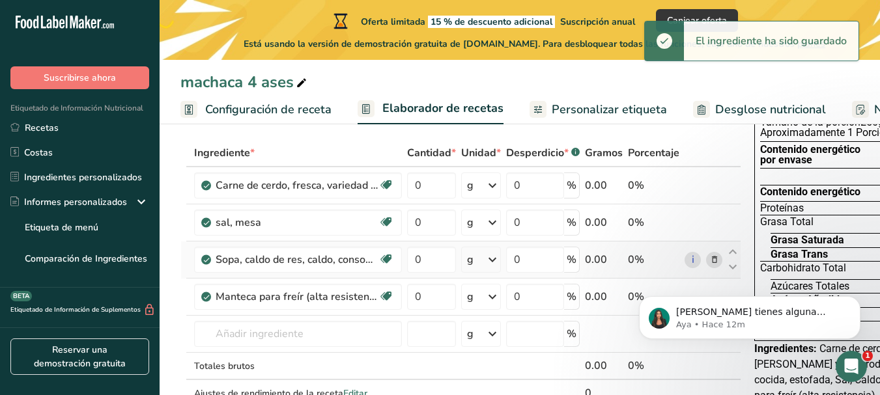
scroll to position [65, 0]
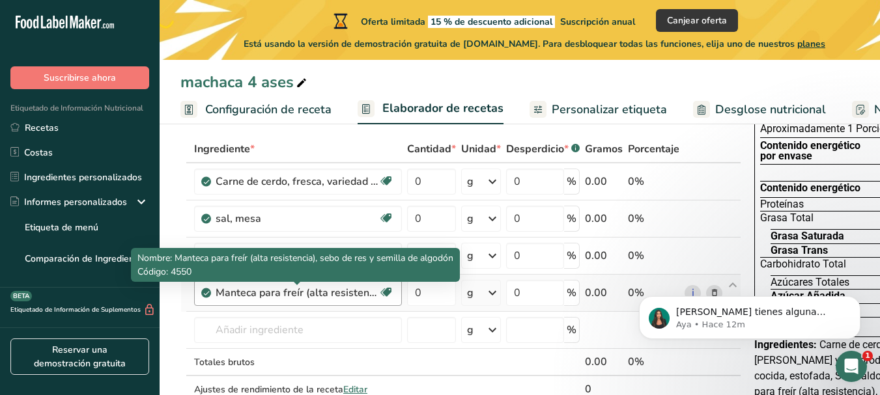
click at [369, 285] on div "Manteca para freír (alta resistencia), sebo de res y semilla de algodón" at bounding box center [297, 293] width 163 height 16
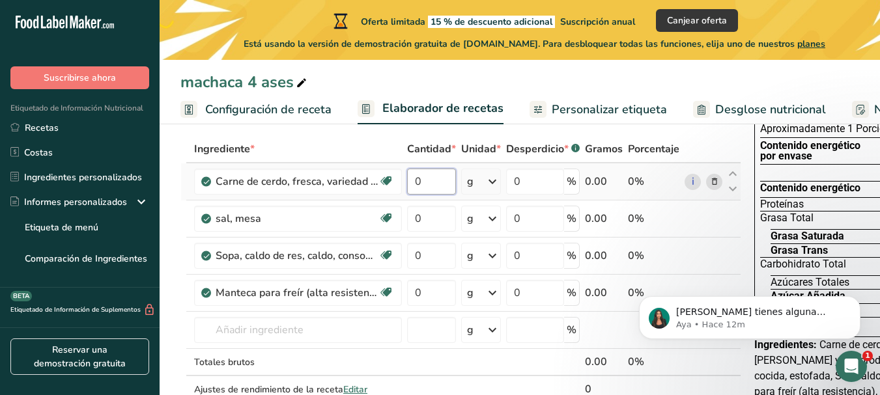
click at [446, 186] on input "0" at bounding box center [431, 182] width 49 height 26
type input "25"
click at [489, 190] on div "Ingrediente * Cantidad * Unidad * Desperdicio * .a-a{fill:#347362;}.b-a{fill:#f…" at bounding box center [460, 283] width 561 height 295
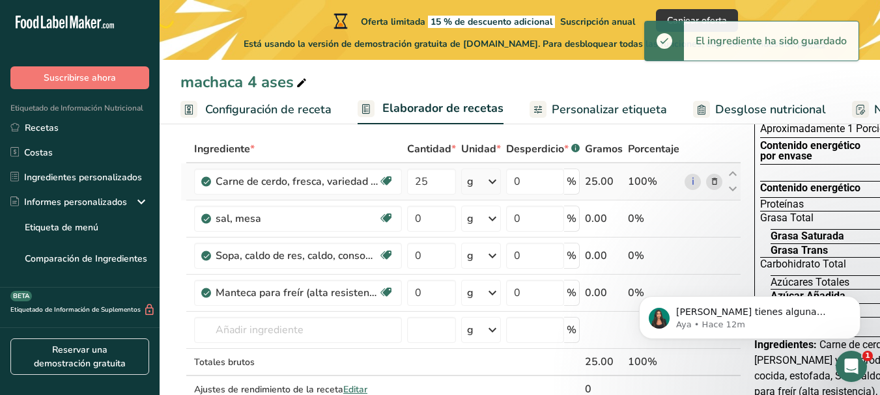
click at [490, 185] on icon at bounding box center [493, 181] width 16 height 23
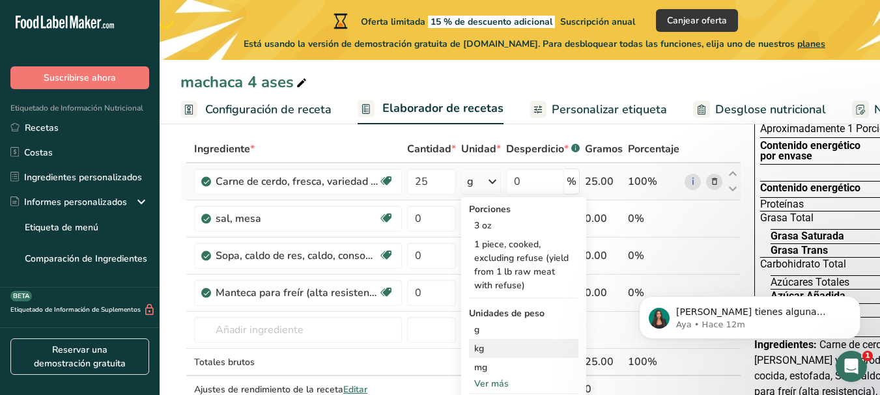
click at [493, 349] on div "kg" at bounding box center [523, 348] width 109 height 19
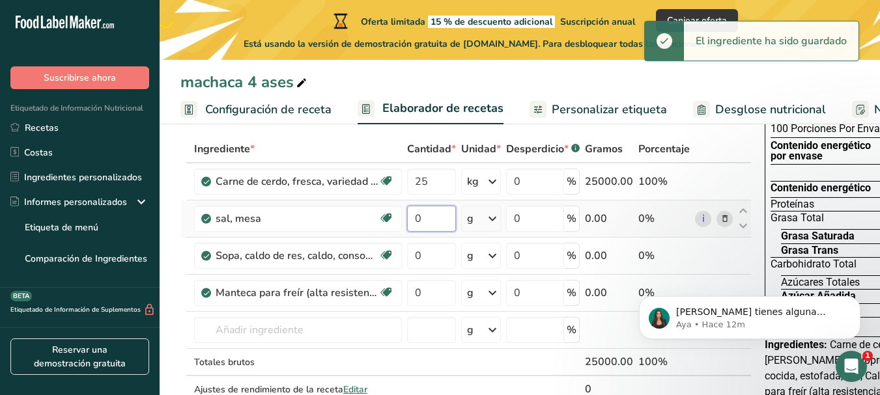
click at [422, 222] on input "0" at bounding box center [431, 219] width 49 height 26
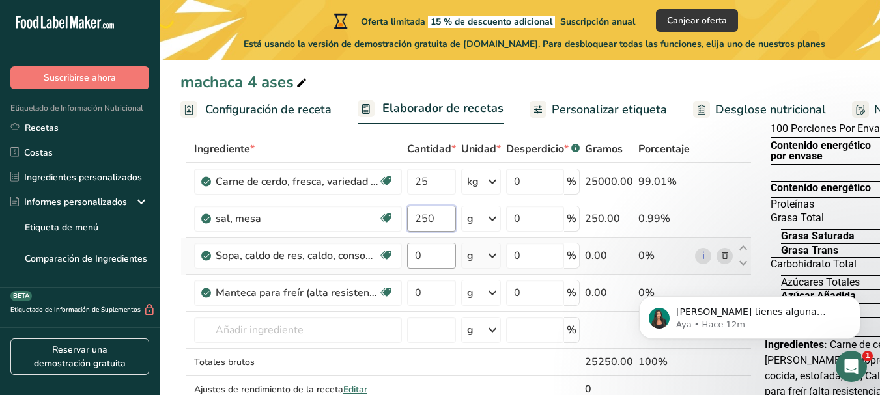
type input "250"
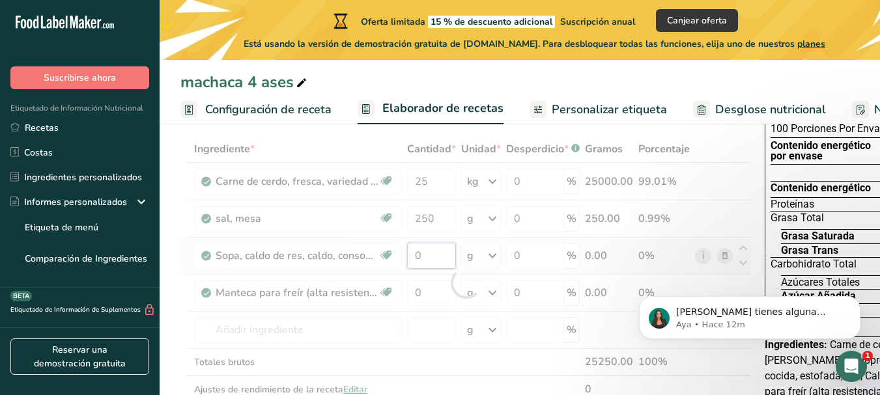
click at [441, 250] on div "Ingrediente * Cantidad * Unidad * Desperdicio * .a-a{fill:#347362;}.b-a{fill:#f…" at bounding box center [465, 283] width 571 height 295
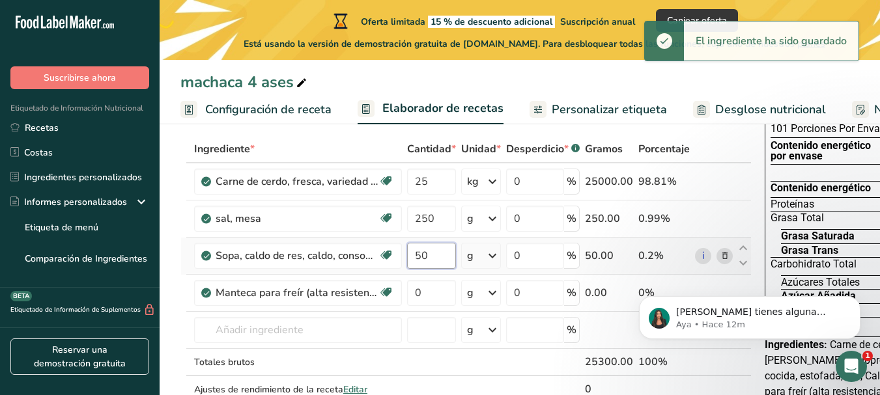
type input "5"
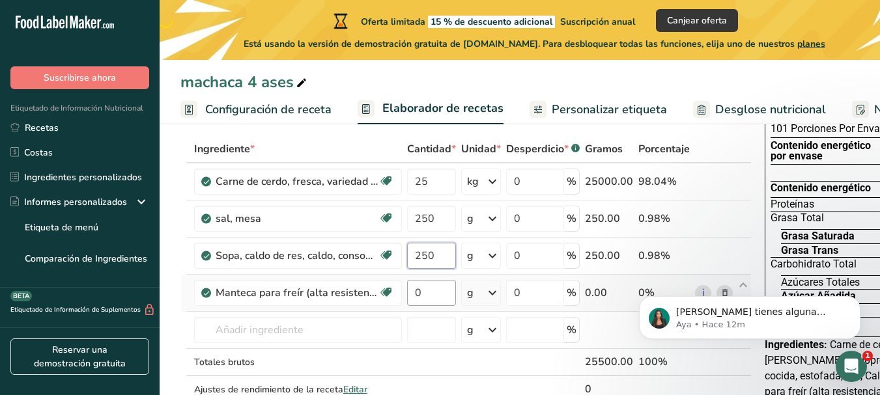
type input "250"
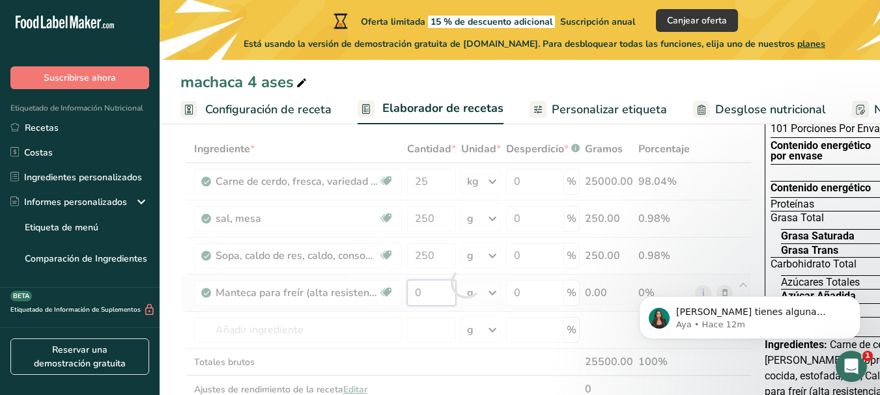
click at [431, 302] on div "Ingrediente * Cantidad * Unidad * Desperdicio * .a-a{fill:#347362;}.b-a{fill:#f…" at bounding box center [465, 283] width 571 height 295
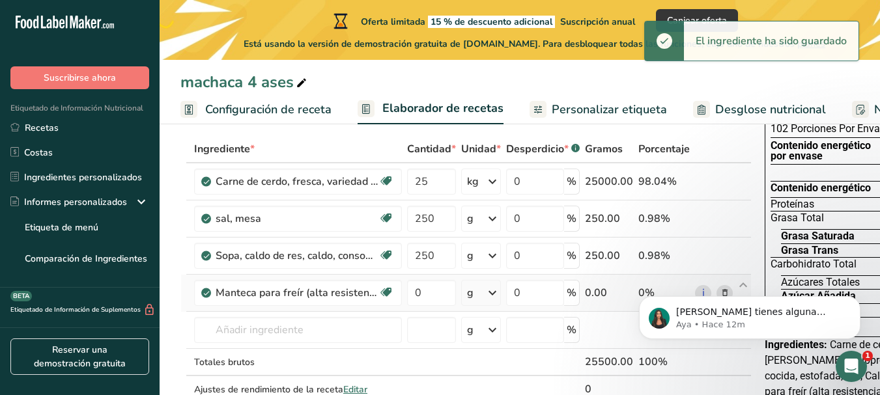
click at [489, 298] on div "Ingrediente * Cantidad * Unidad * Desperdicio * .a-a{fill:#347362;}.b-a{fill:#f…" at bounding box center [465, 283] width 571 height 295
click at [493, 289] on icon at bounding box center [493, 292] width 16 height 23
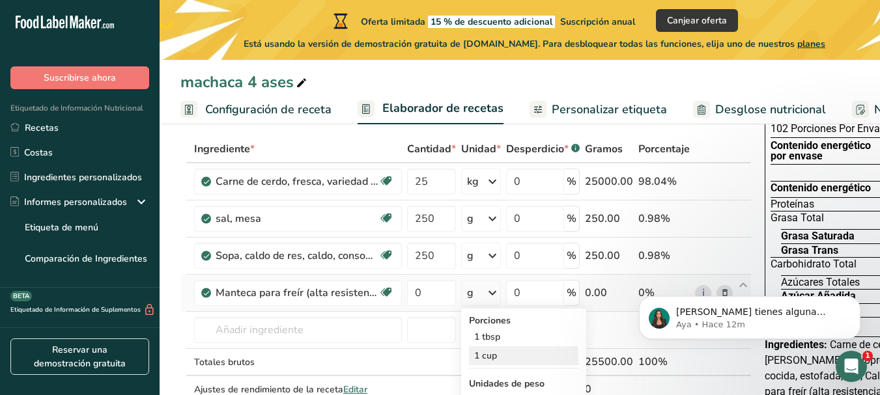
click at [497, 358] on div "1 cup" at bounding box center [523, 356] width 109 height 19
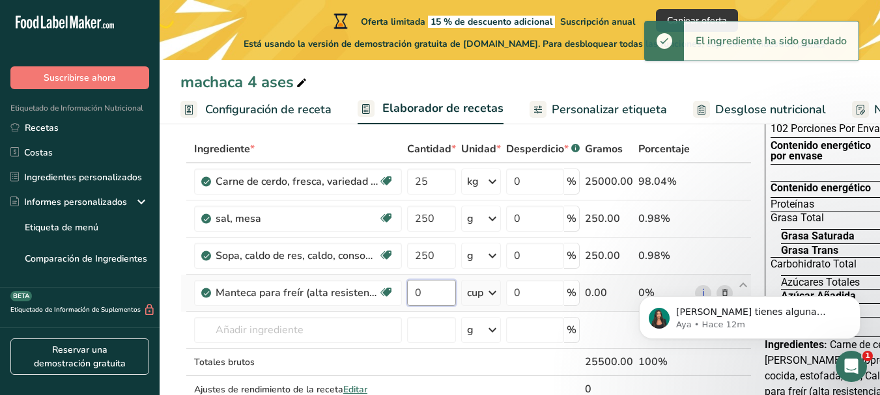
click at [433, 298] on input "0" at bounding box center [431, 293] width 49 height 26
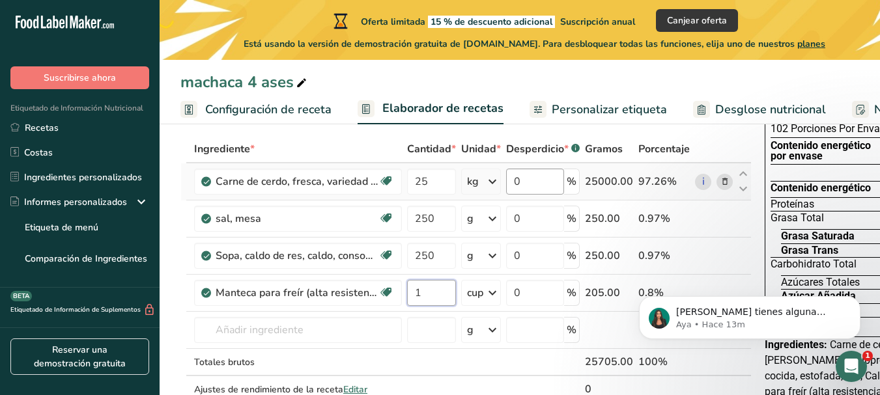
type input "1"
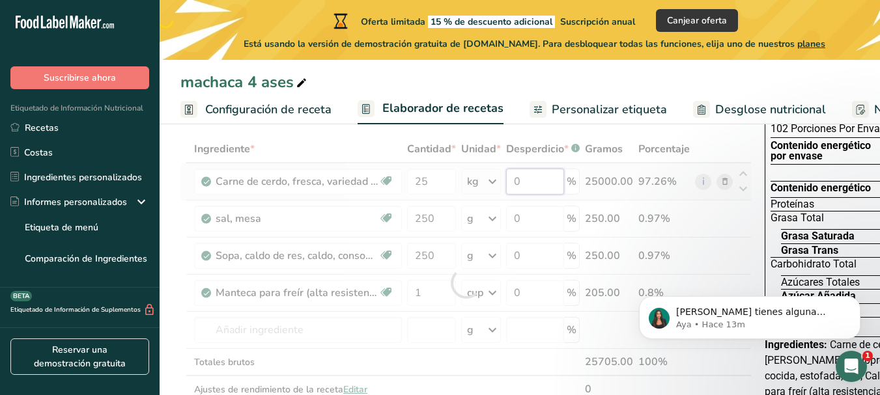
click at [523, 180] on div "Ingrediente * Cantidad * Unidad * Desperdicio * .a-a{fill:#347362;}.b-a{fill:#f…" at bounding box center [465, 283] width 571 height 295
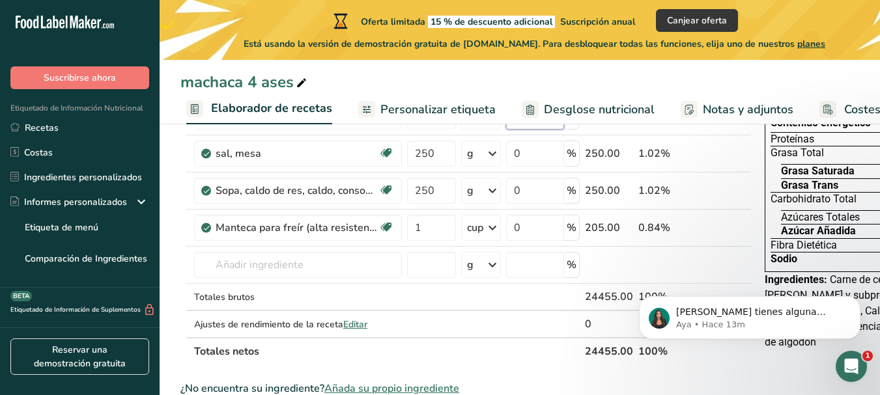
scroll to position [0, 0]
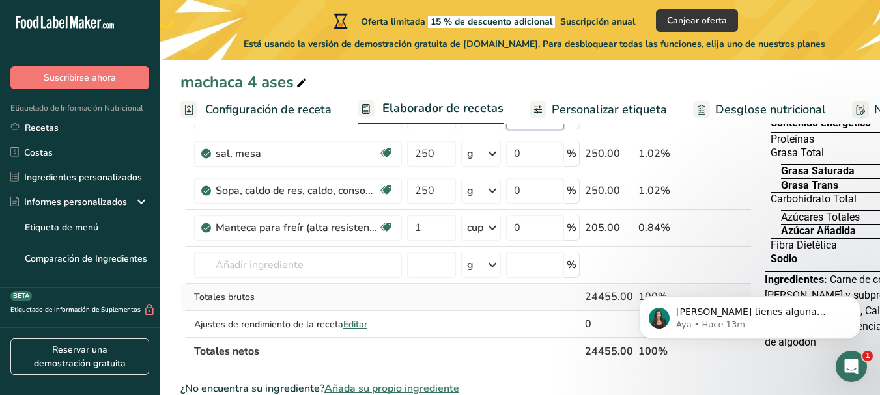
type input "5"
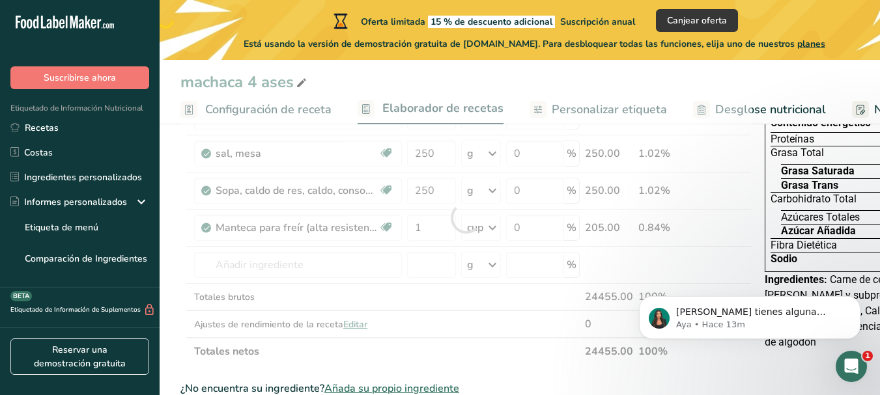
drag, startPoint x: 447, startPoint y: 286, endPoint x: 397, endPoint y: 295, distance: 51.0
click at [390, 295] on div "Ingrediente * Cantidad * Unidad * Desperdicio * .a-a{fill:#347362;}.b-a{fill:#f…" at bounding box center [465, 217] width 571 height 295
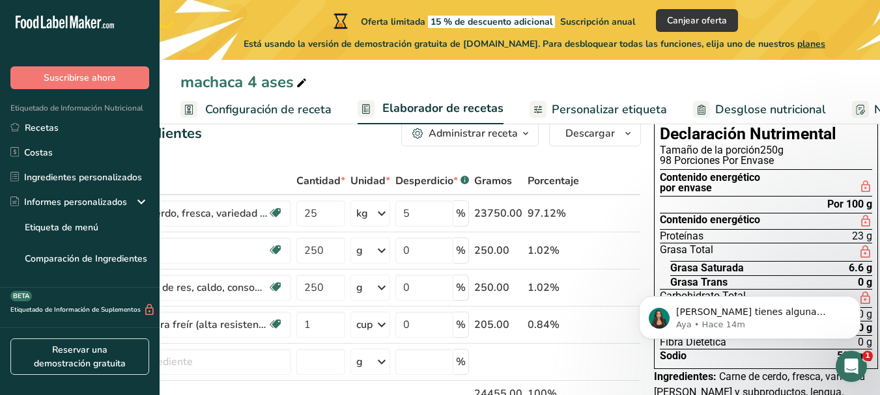
scroll to position [44, 0]
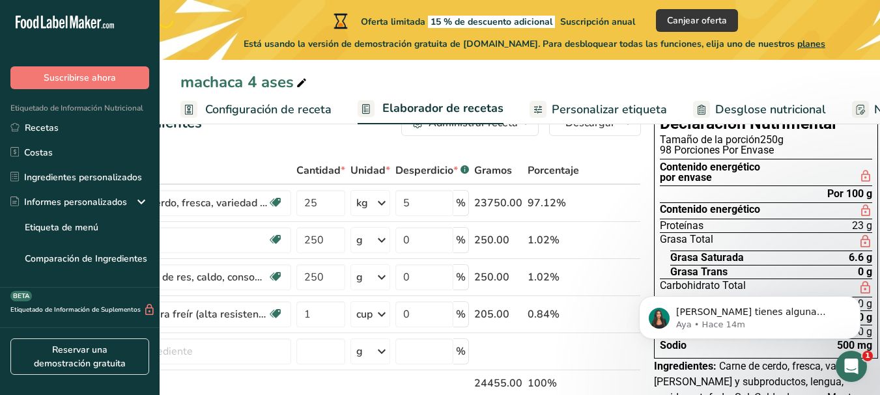
click at [831, 192] on div "Por 100 g" at bounding box center [849, 194] width 45 height 10
click at [849, 192] on div "Por 100 g" at bounding box center [849, 194] width 45 height 10
click at [792, 194] on section "Por 100 g" at bounding box center [766, 194] width 212 height 16
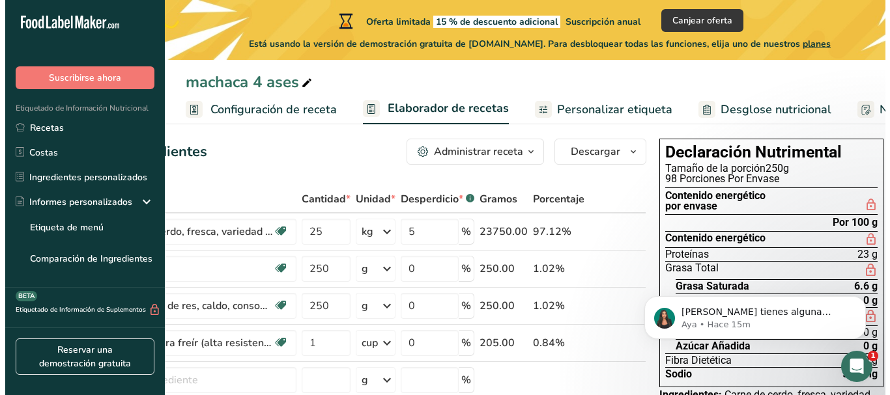
scroll to position [0, 0]
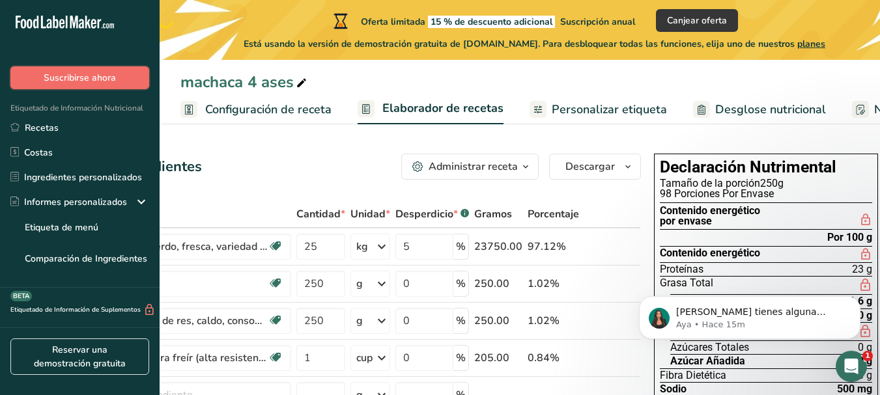
click at [89, 85] on button "Suscribirse ahora" at bounding box center [79, 77] width 139 height 23
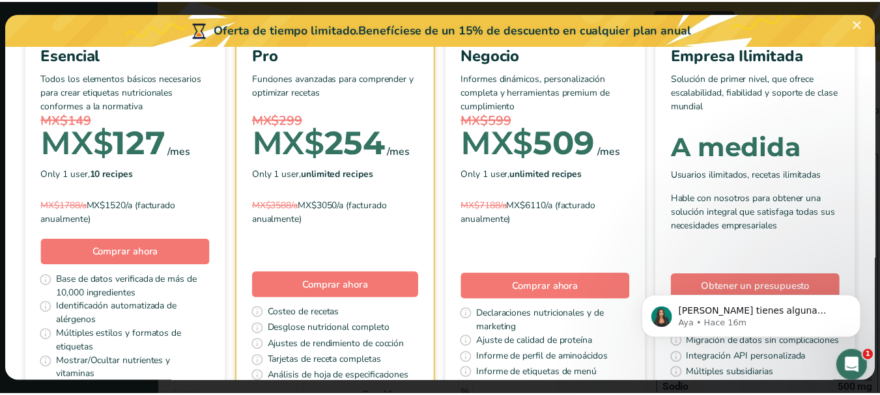
scroll to position [117, 0]
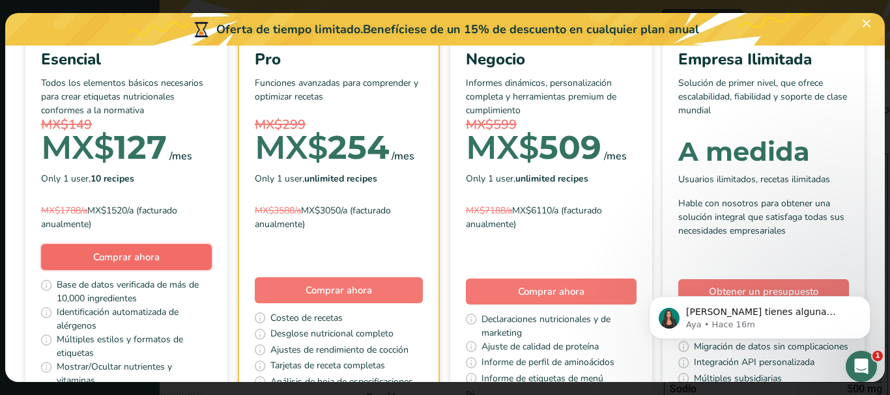
click at [160, 254] on span "Comprar ahora" at bounding box center [126, 257] width 66 height 13
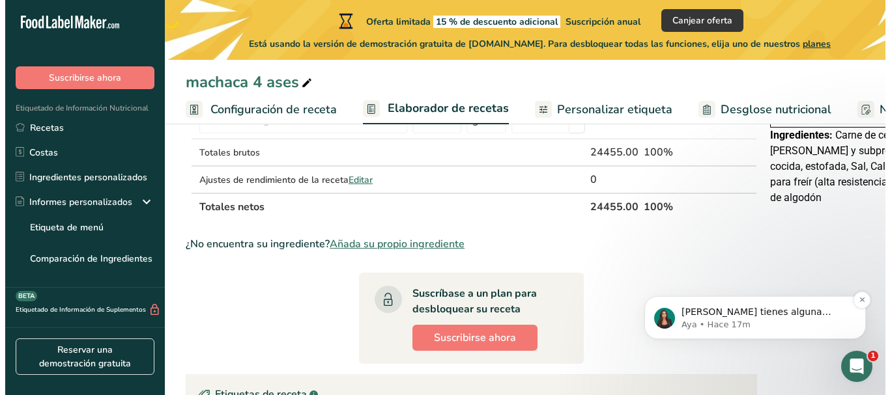
scroll to position [278, 0]
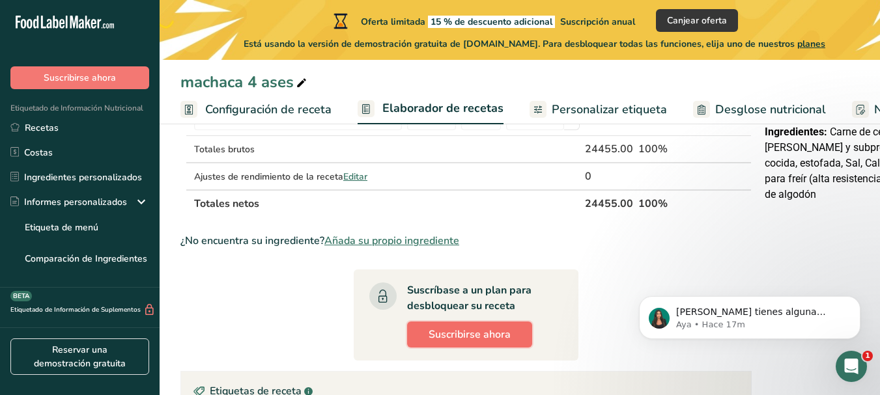
click at [460, 339] on span "Suscribirse ahora" at bounding box center [470, 335] width 82 height 16
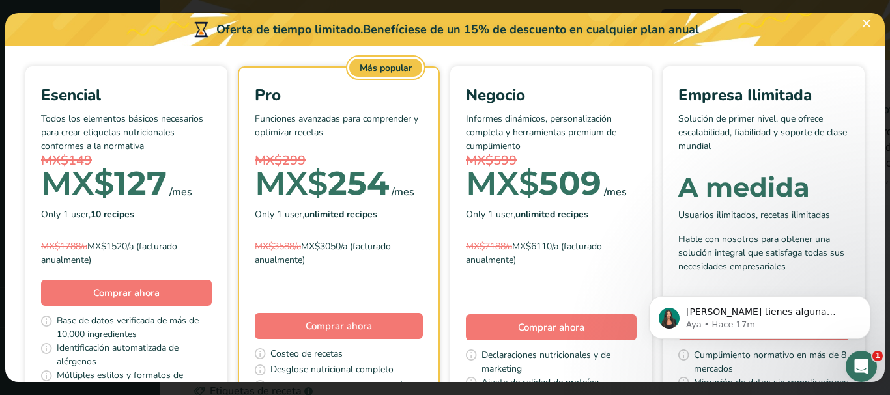
scroll to position [91, 0]
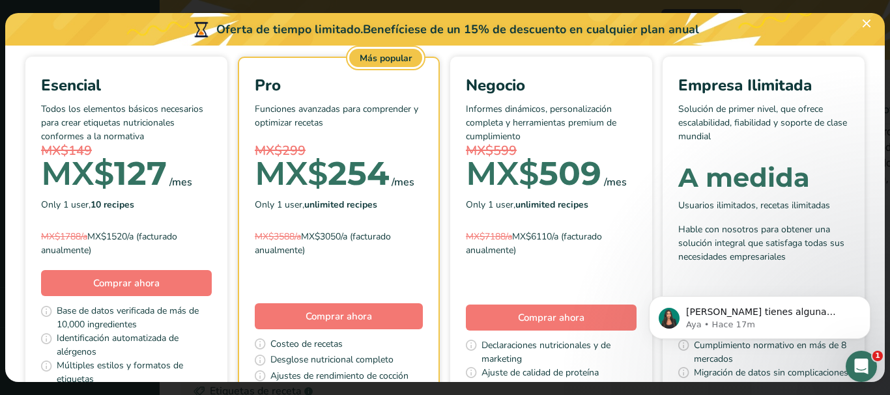
click at [188, 219] on div "Esencial Todos los elementos básicos necesarios para crear etiquetas nutriciona…" at bounding box center [126, 167] width 171 height 186
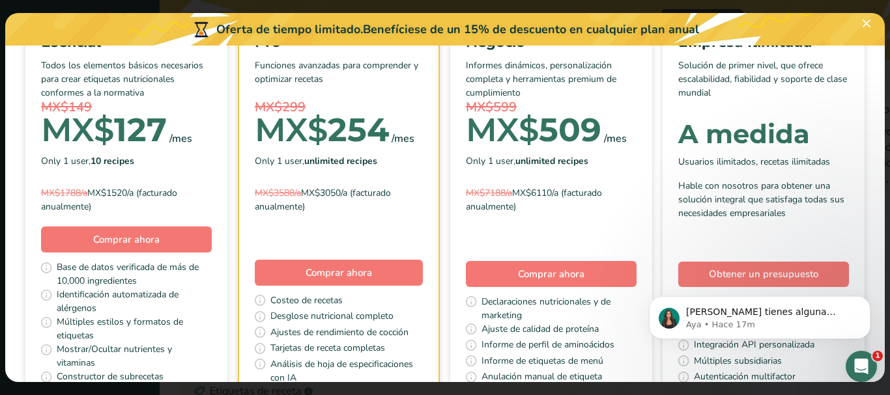
scroll to position [156, 0]
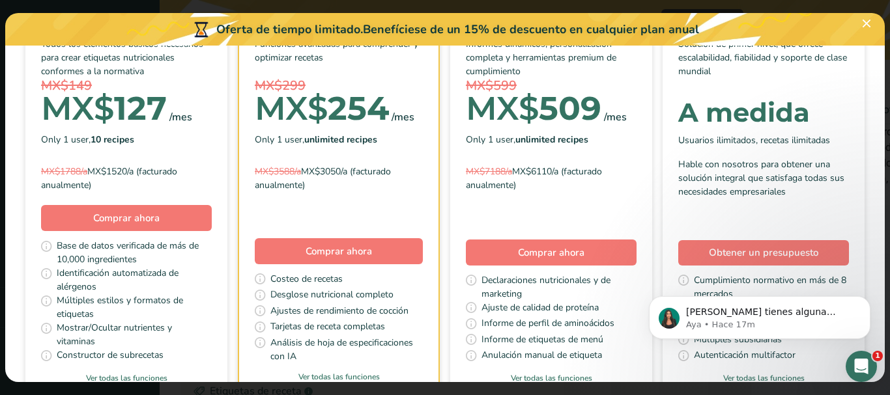
click at [114, 126] on span "MX$" at bounding box center [77, 109] width 73 height 40
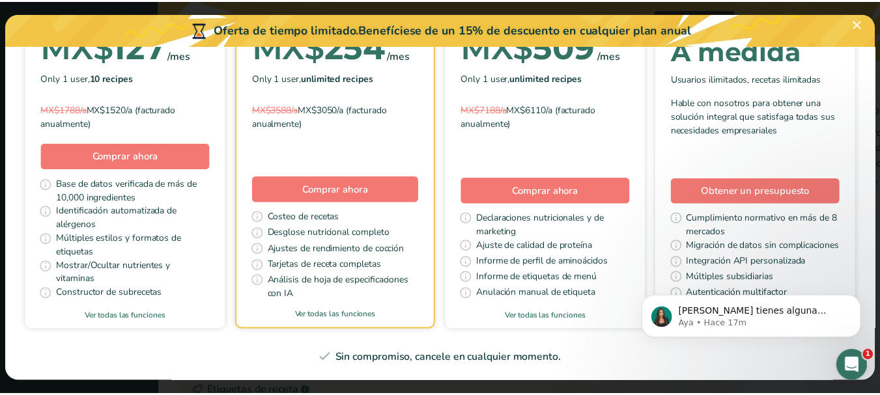
scroll to position [222, 0]
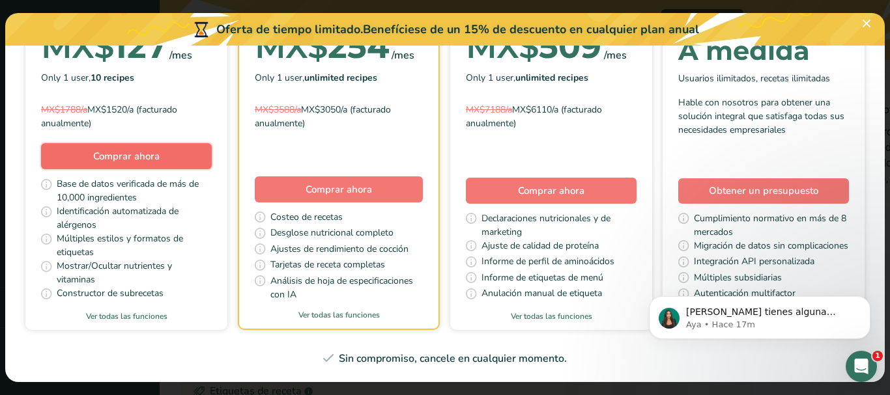
click at [160, 150] on span "Comprar ahora" at bounding box center [126, 156] width 66 height 13
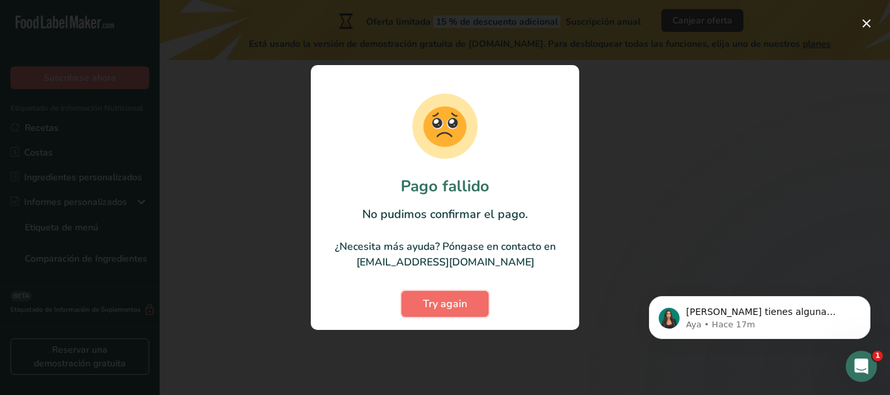
click at [459, 300] on span "Try again" at bounding box center [445, 304] width 44 height 16
